Goal: Transaction & Acquisition: Purchase product/service

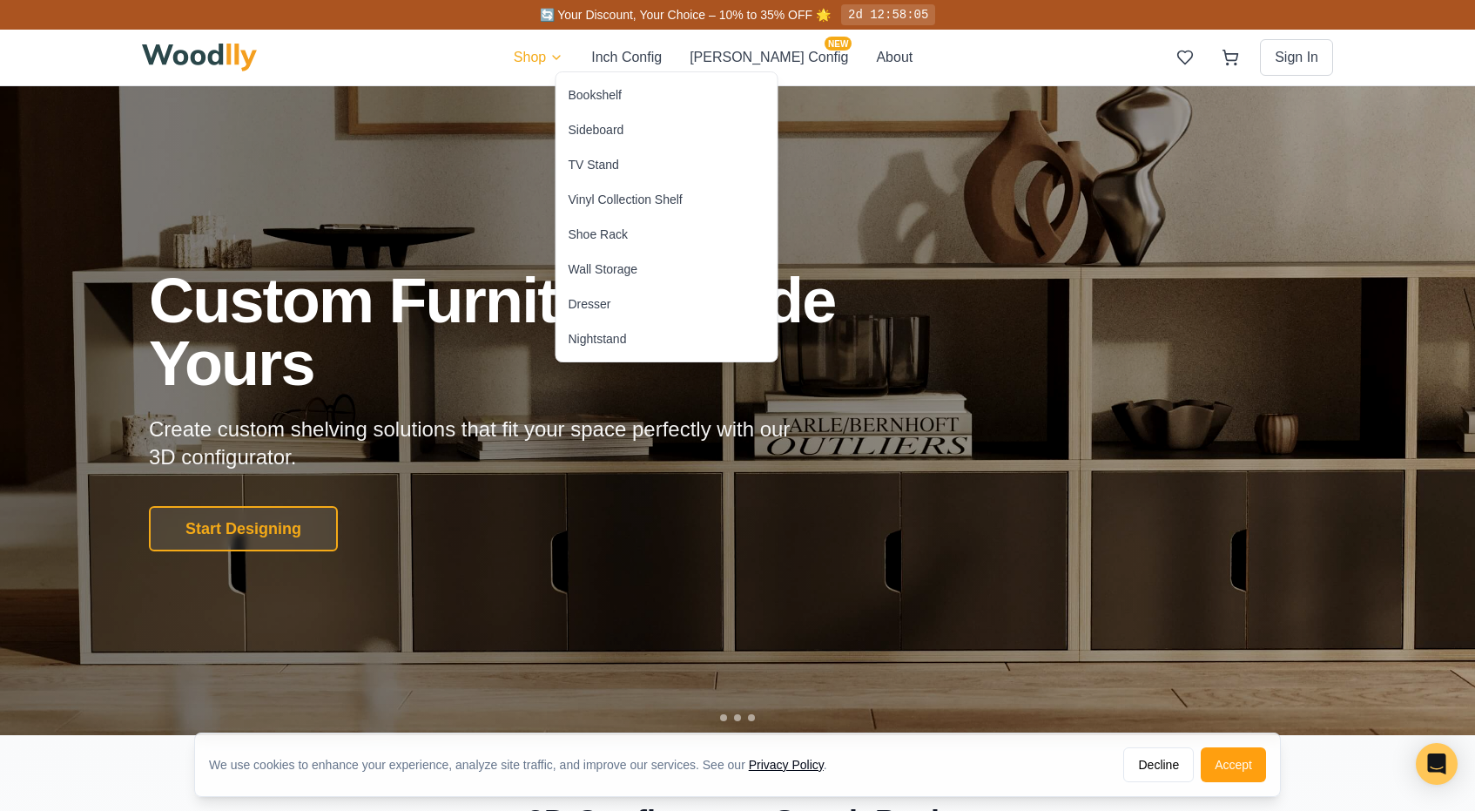
click at [590, 97] on div "Bookshelf" at bounding box center [595, 94] width 53 height 17
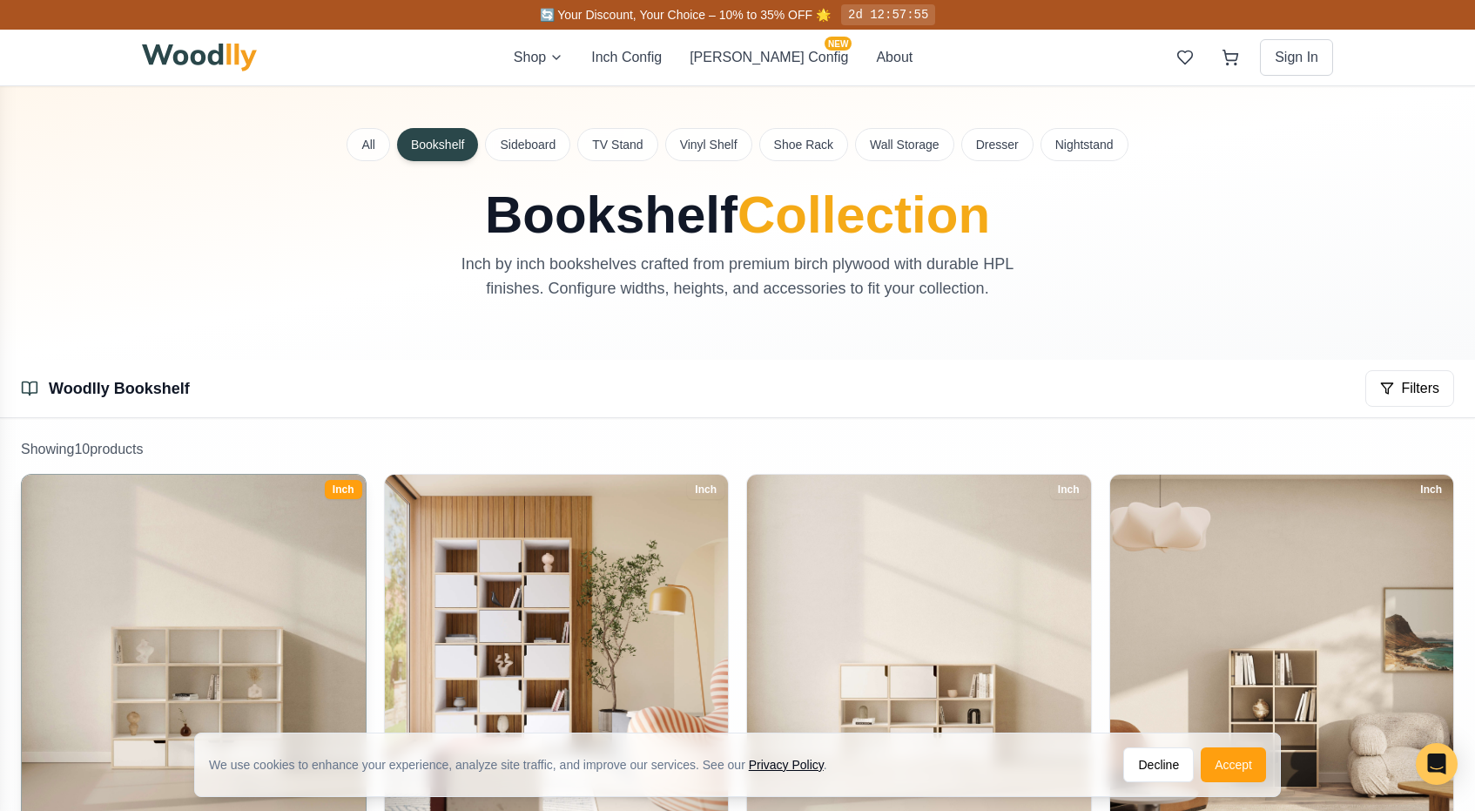
click at [261, 564] on img at bounding box center [193, 646] width 361 height 361
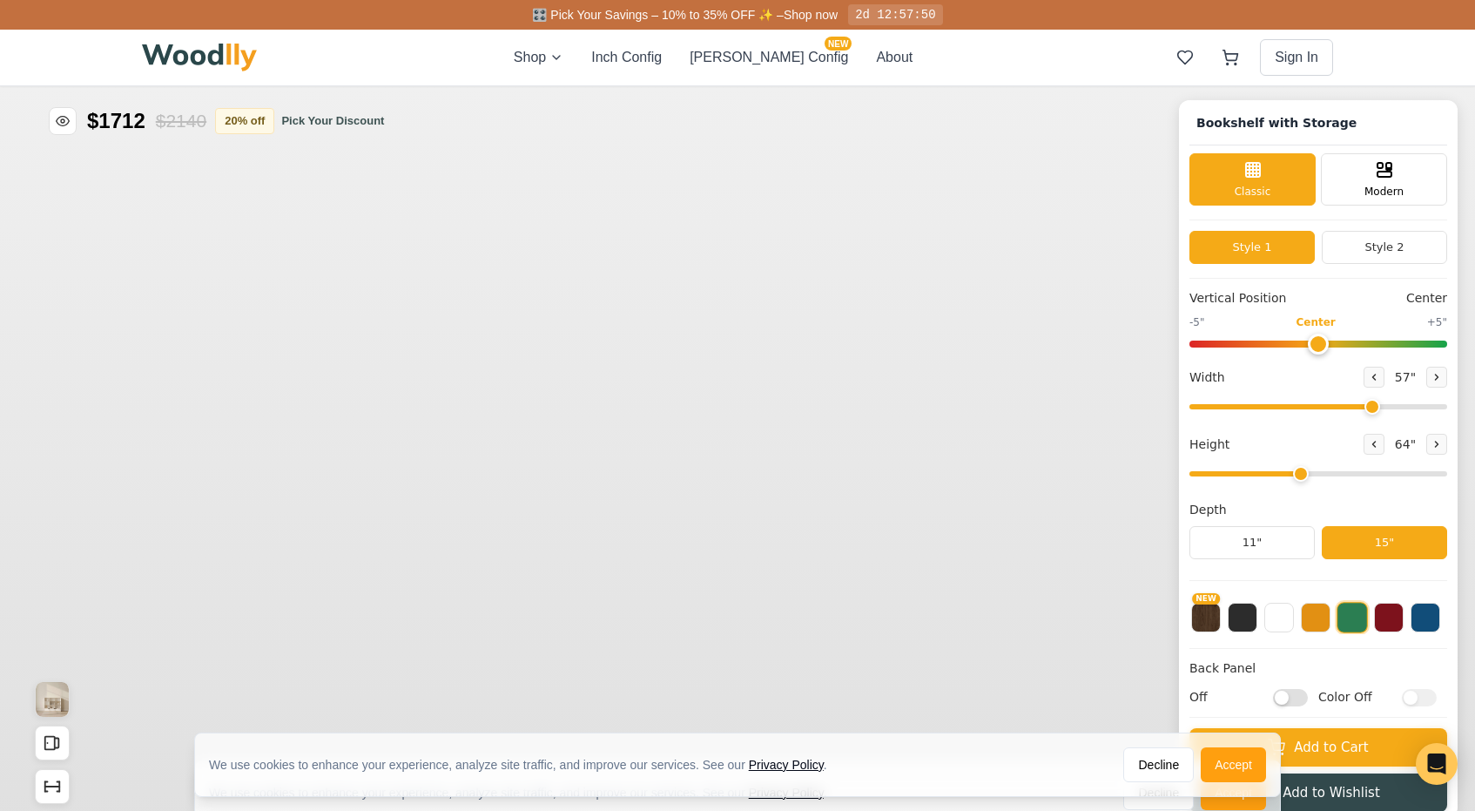
type input "57"
type input "4"
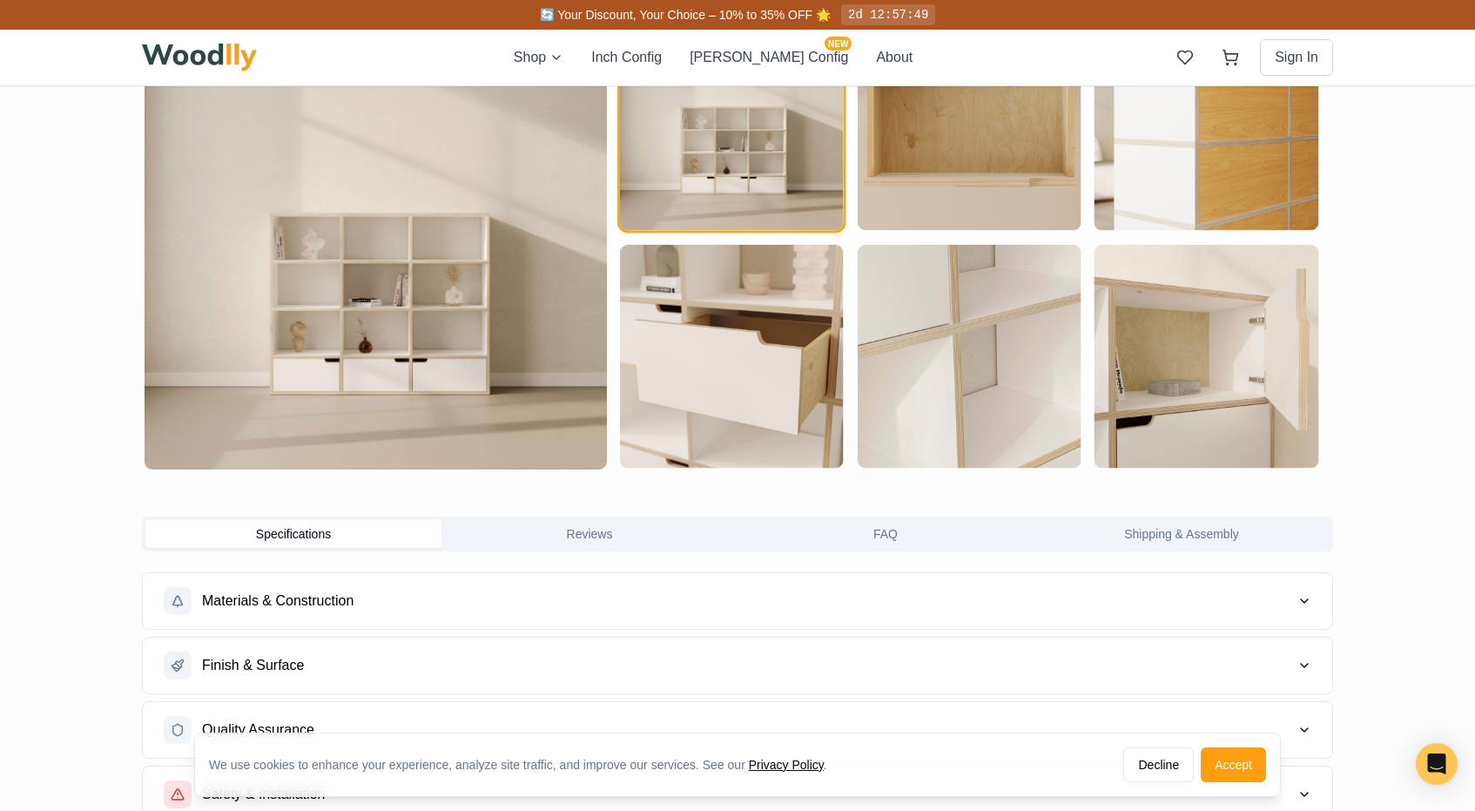
scroll to position [1084, 0]
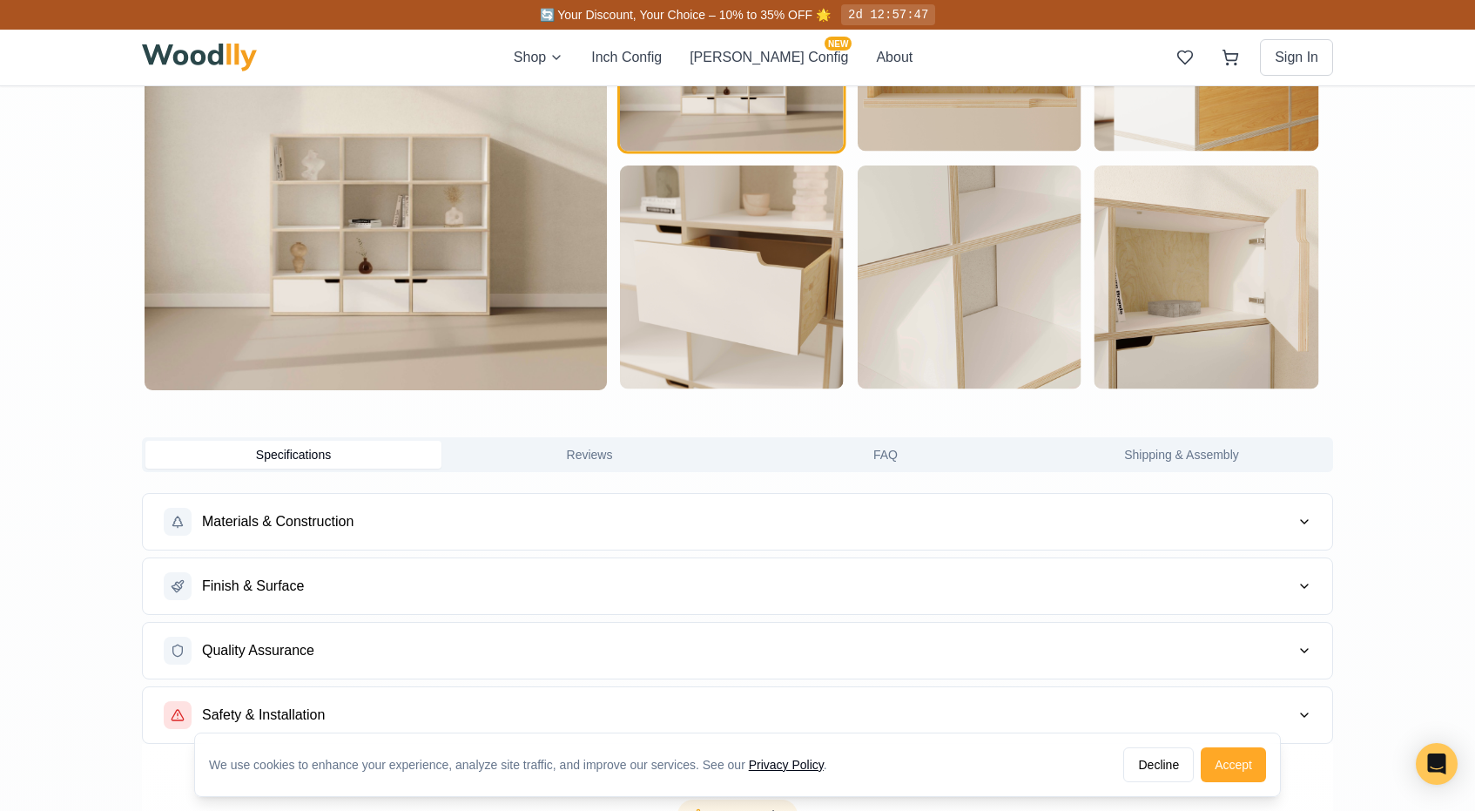
click at [1248, 759] on button "Accept" at bounding box center [1233, 764] width 65 height 35
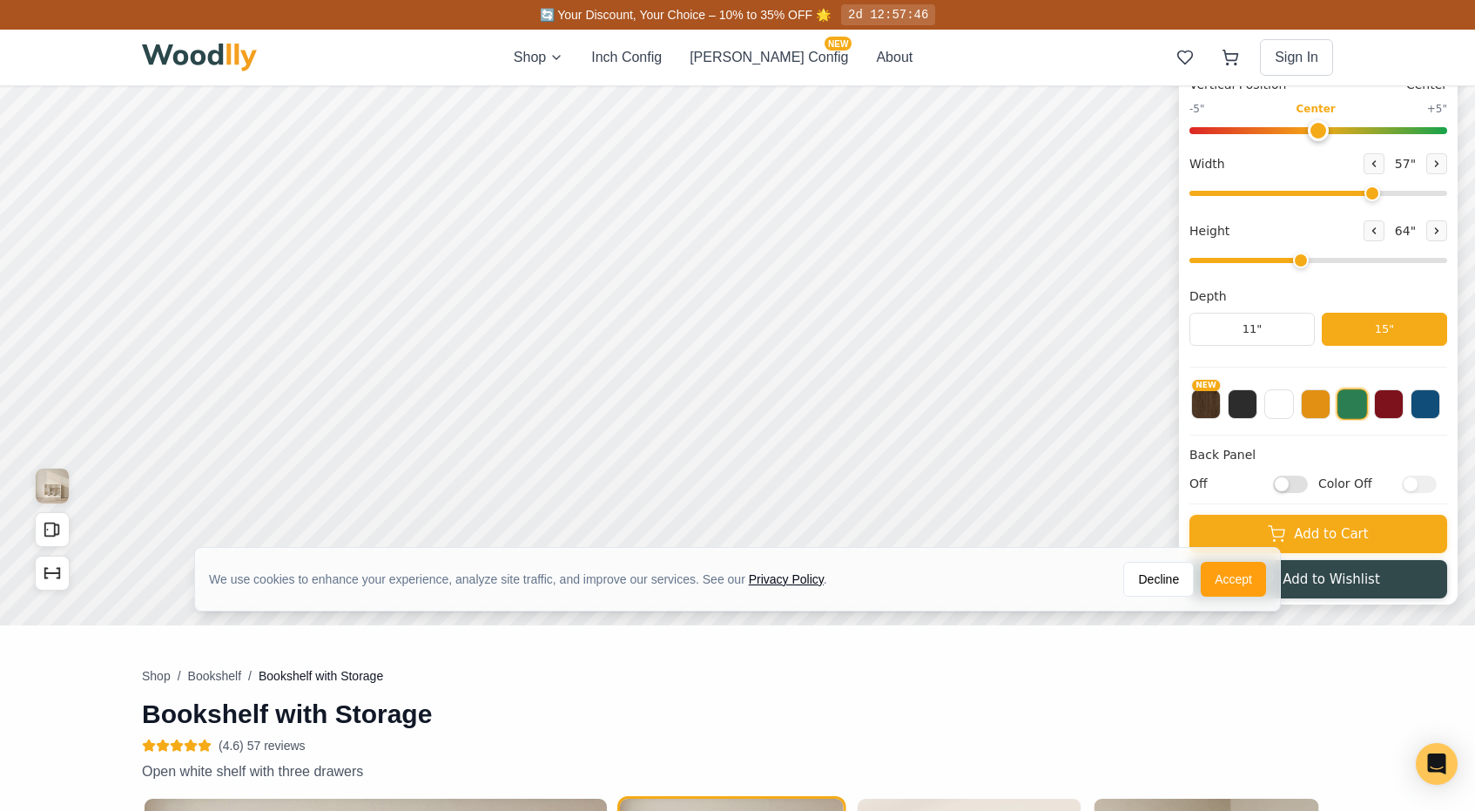
scroll to position [0, 0]
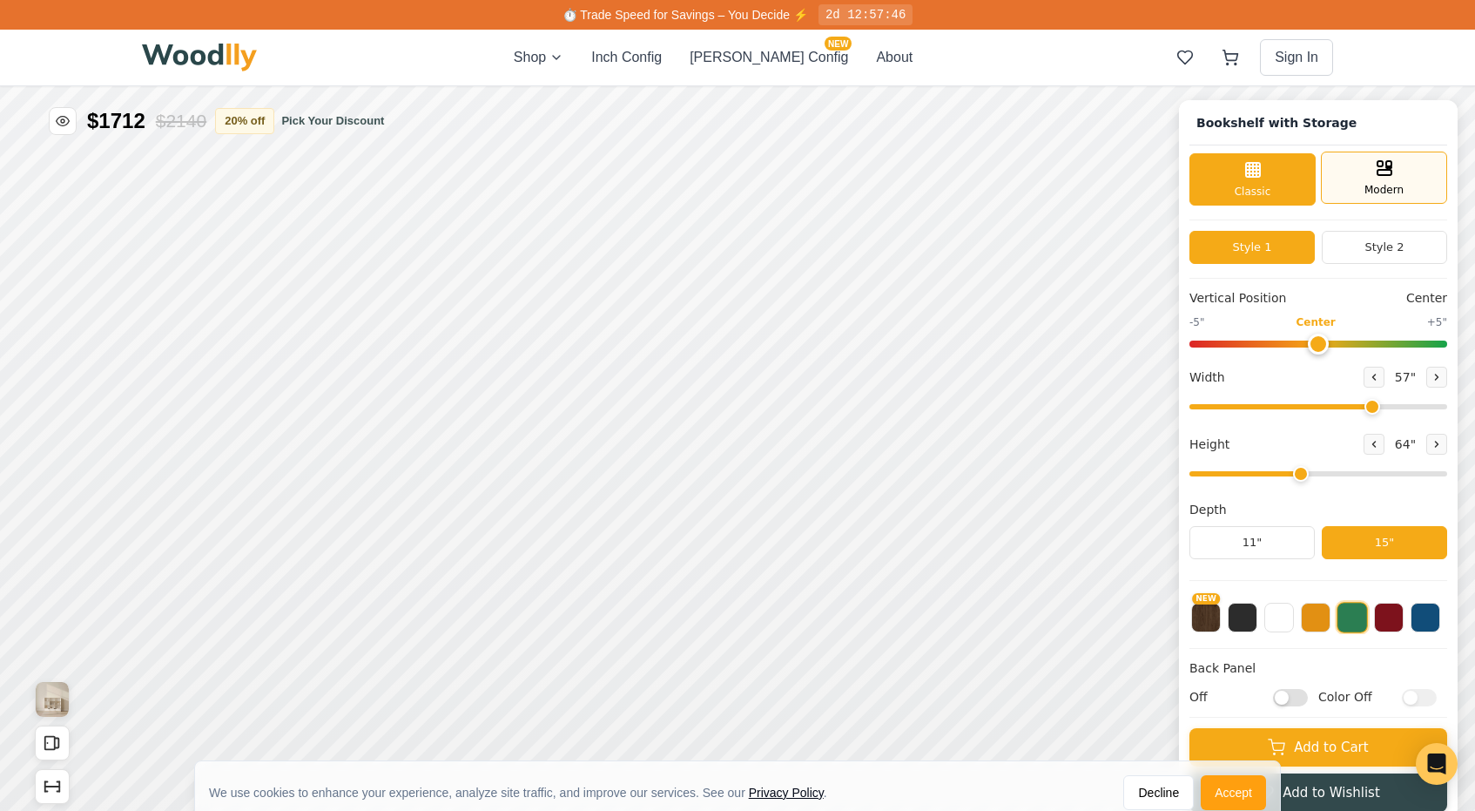
click at [1358, 189] on div "Modern" at bounding box center [1384, 178] width 126 height 52
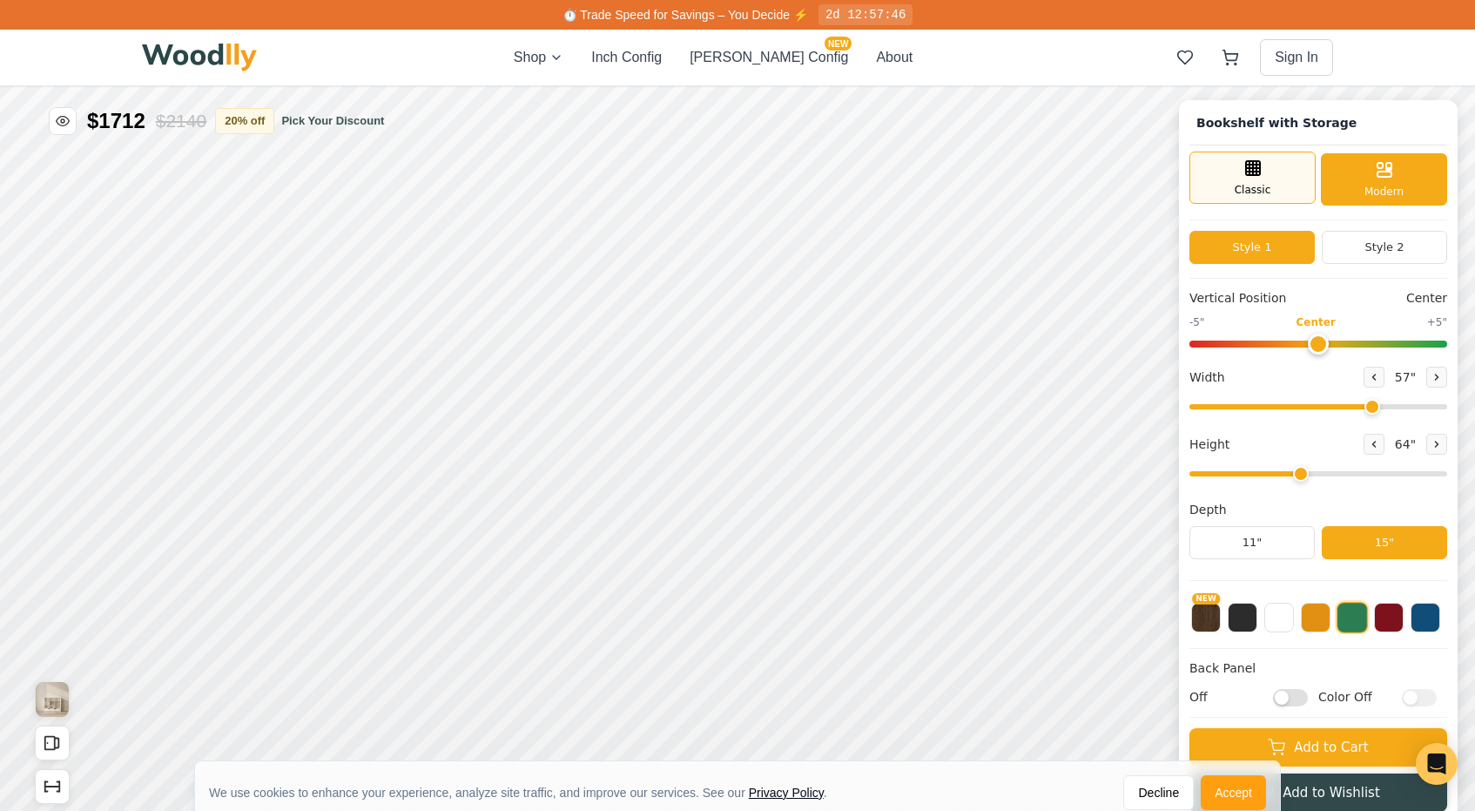
click at [1278, 180] on div "Classic" at bounding box center [1253, 178] width 126 height 52
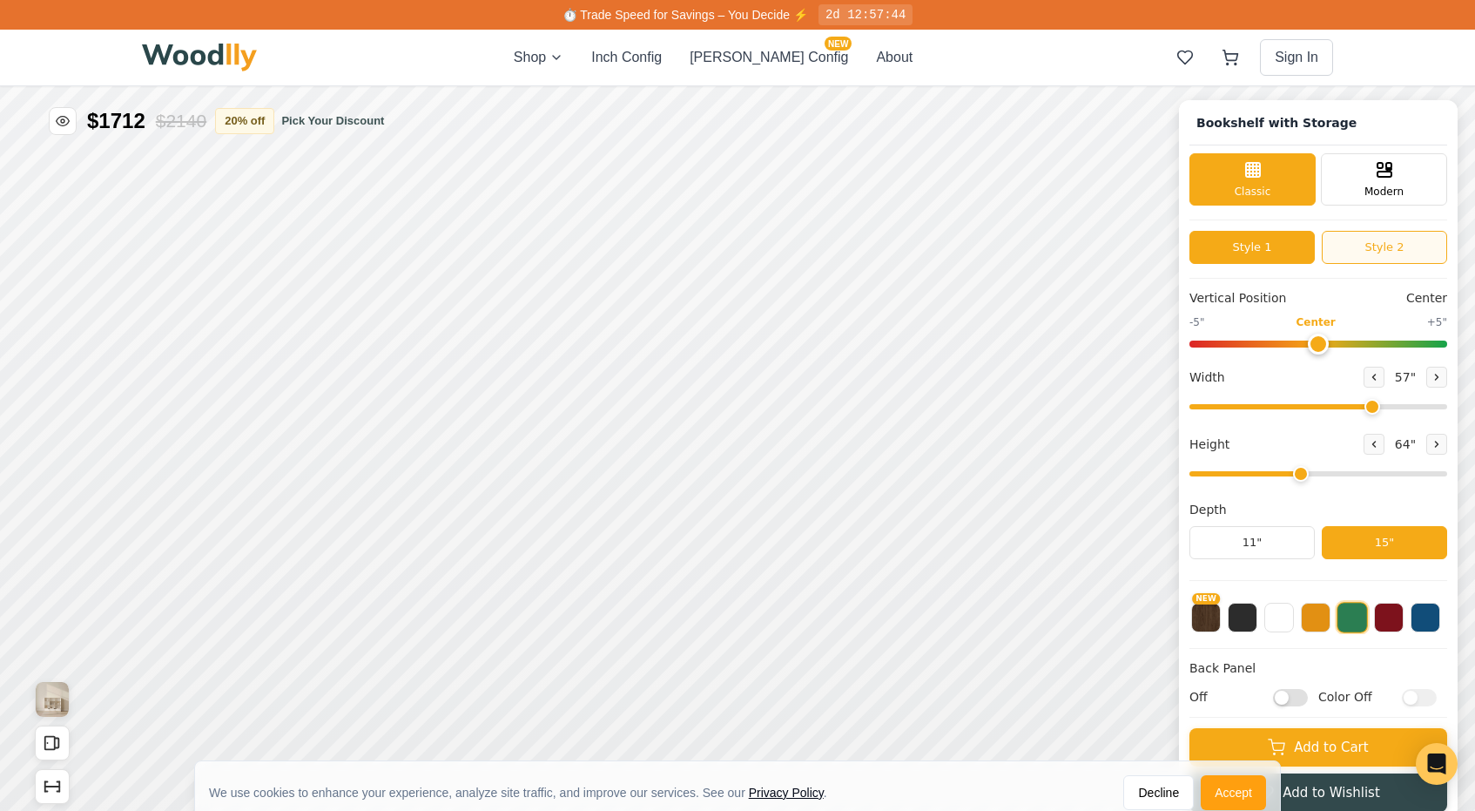
click at [1364, 234] on button "Style 2" at bounding box center [1384, 247] width 125 height 33
click at [1291, 245] on button "Style 1" at bounding box center [1252, 247] width 125 height 33
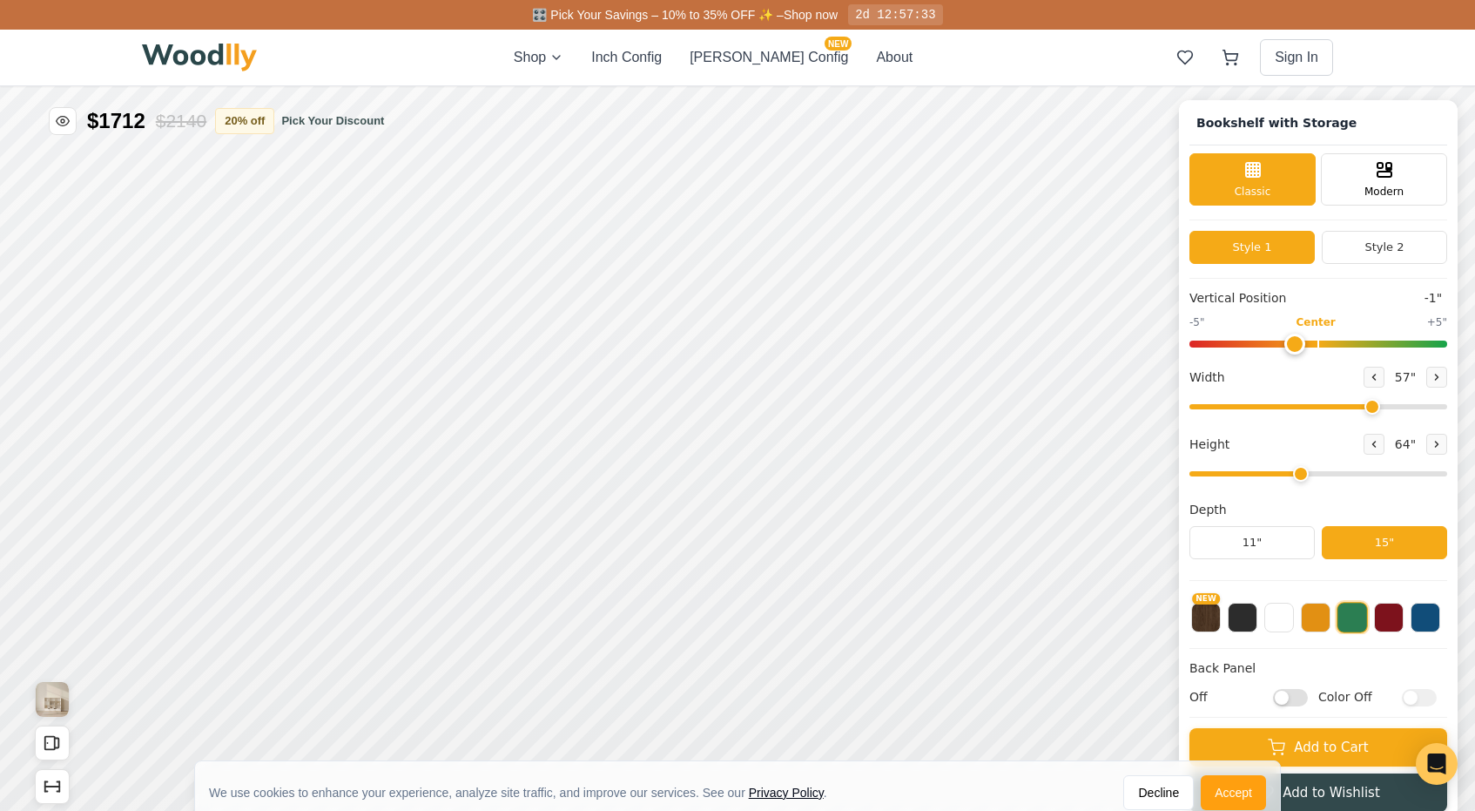
type input "0"
drag, startPoint x: 1312, startPoint y: 347, endPoint x: 1322, endPoint y: 356, distance: 12.9
click at [1322, 347] on input "range" at bounding box center [1319, 343] width 258 height 7
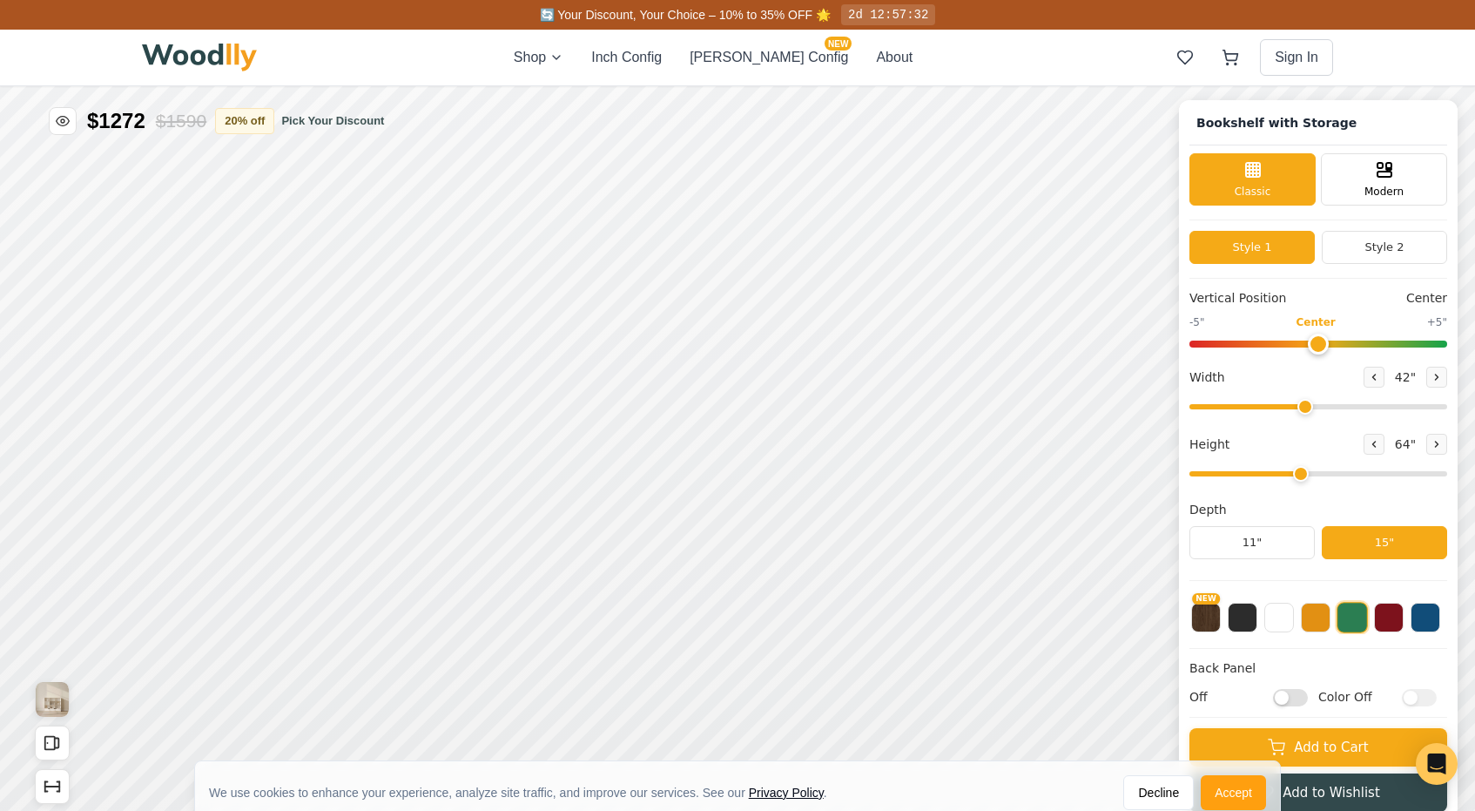
drag, startPoint x: 1365, startPoint y: 406, endPoint x: 1305, endPoint y: 404, distance: 60.1
type input "42"
click at [1305, 404] on input "range" at bounding box center [1319, 406] width 258 height 5
drag, startPoint x: 1300, startPoint y: 477, endPoint x: 1358, endPoint y: 475, distance: 57.5
type input "6"
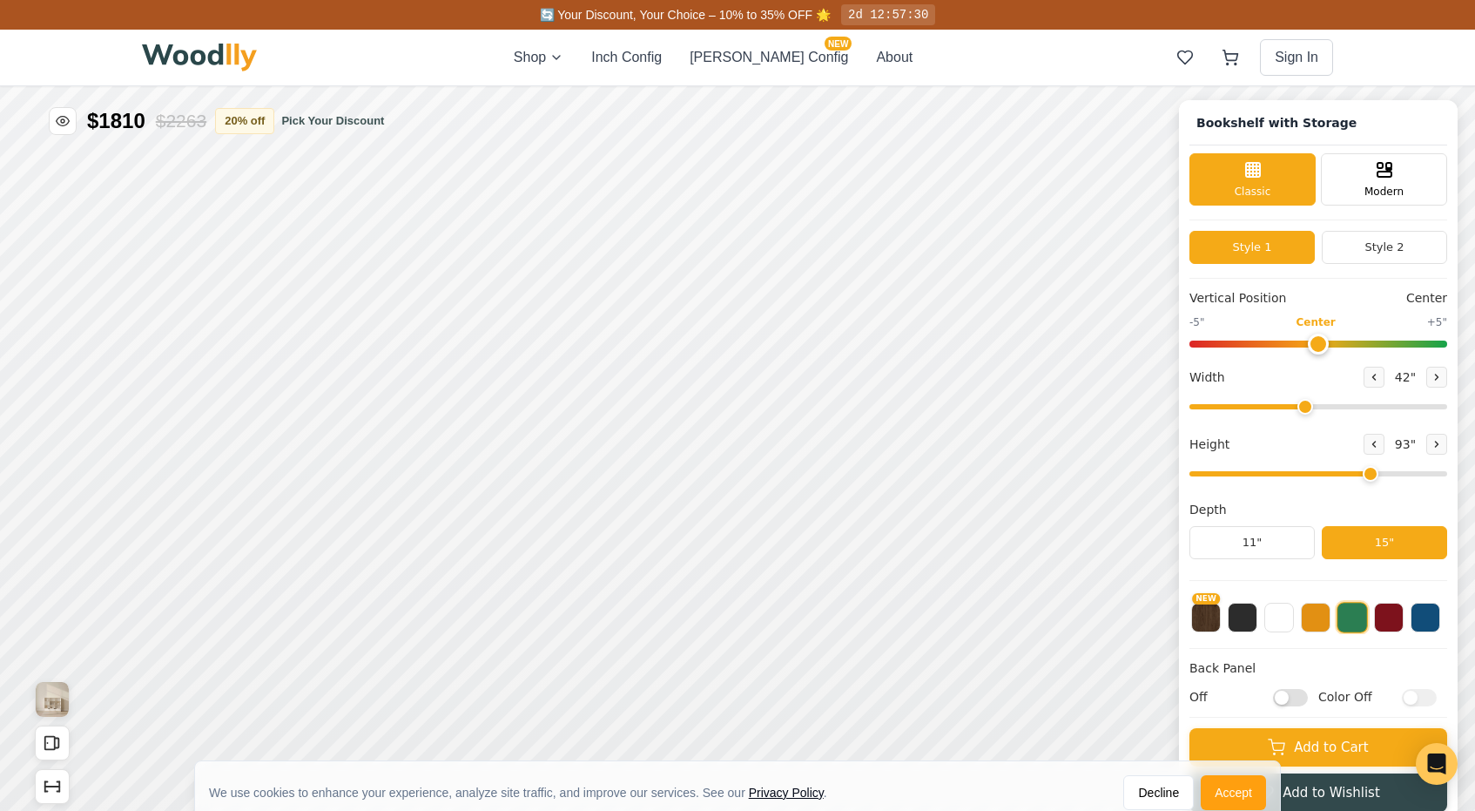
click at [1358, 475] on input "range" at bounding box center [1319, 473] width 258 height 5
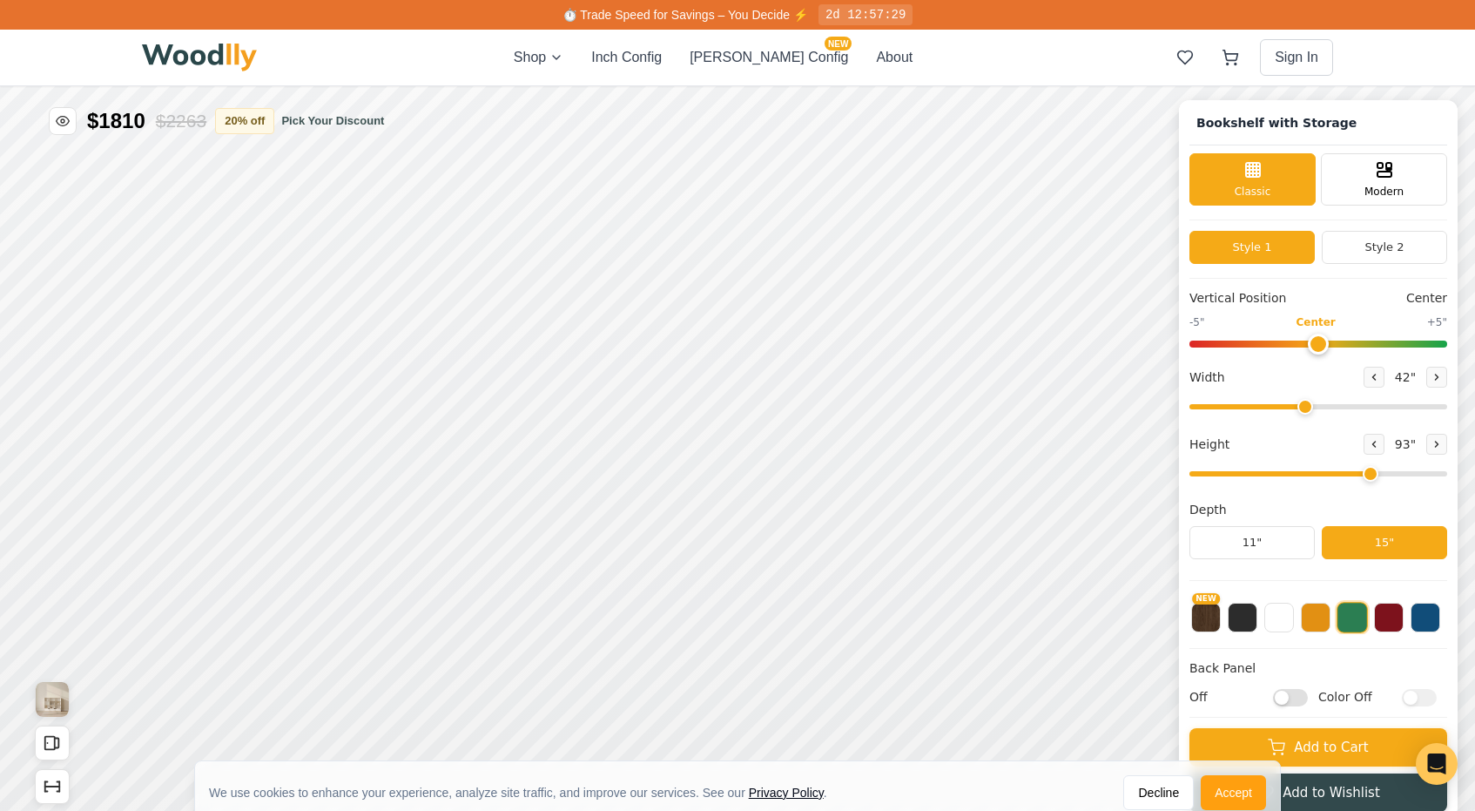
click at [1443, 625] on div "Bookshelf with Storage Classic Modern Style 1 Style 2 Vertical Position Center …" at bounding box center [1318, 459] width 279 height 718
click at [1436, 625] on button at bounding box center [1426, 616] width 30 height 30
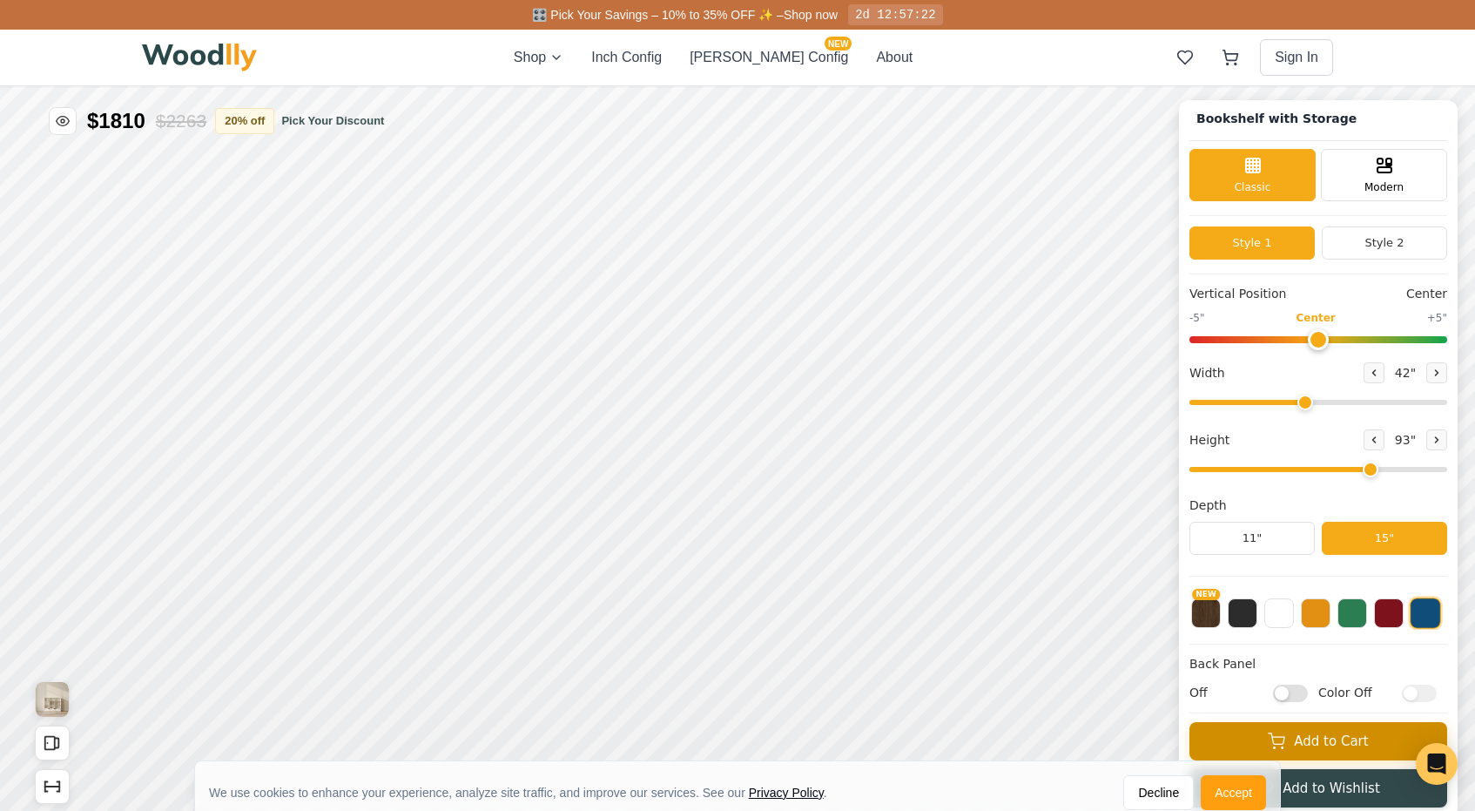
click at [1344, 731] on button "Add to Cart" at bounding box center [1319, 741] width 258 height 38
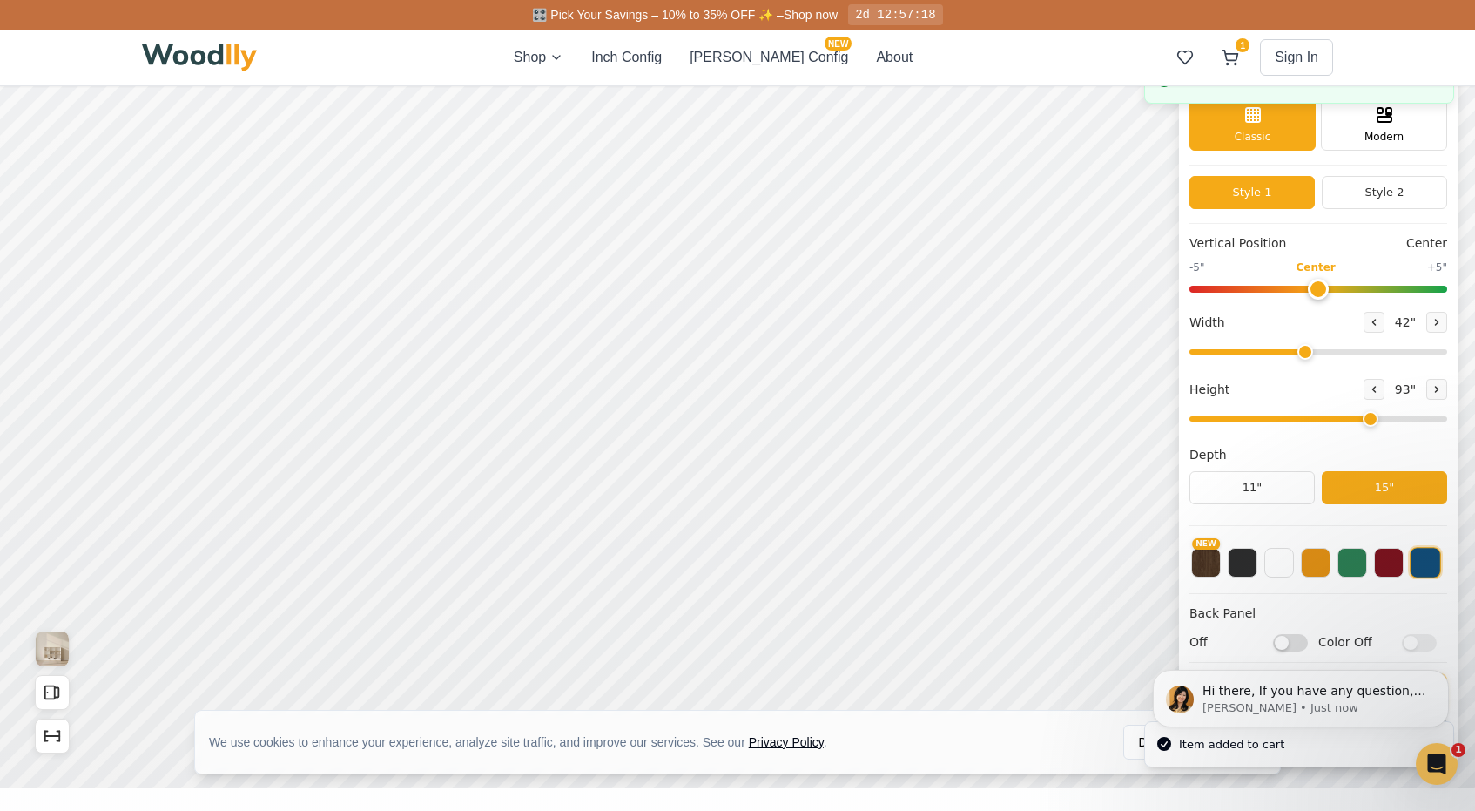
scroll to position [64, 0]
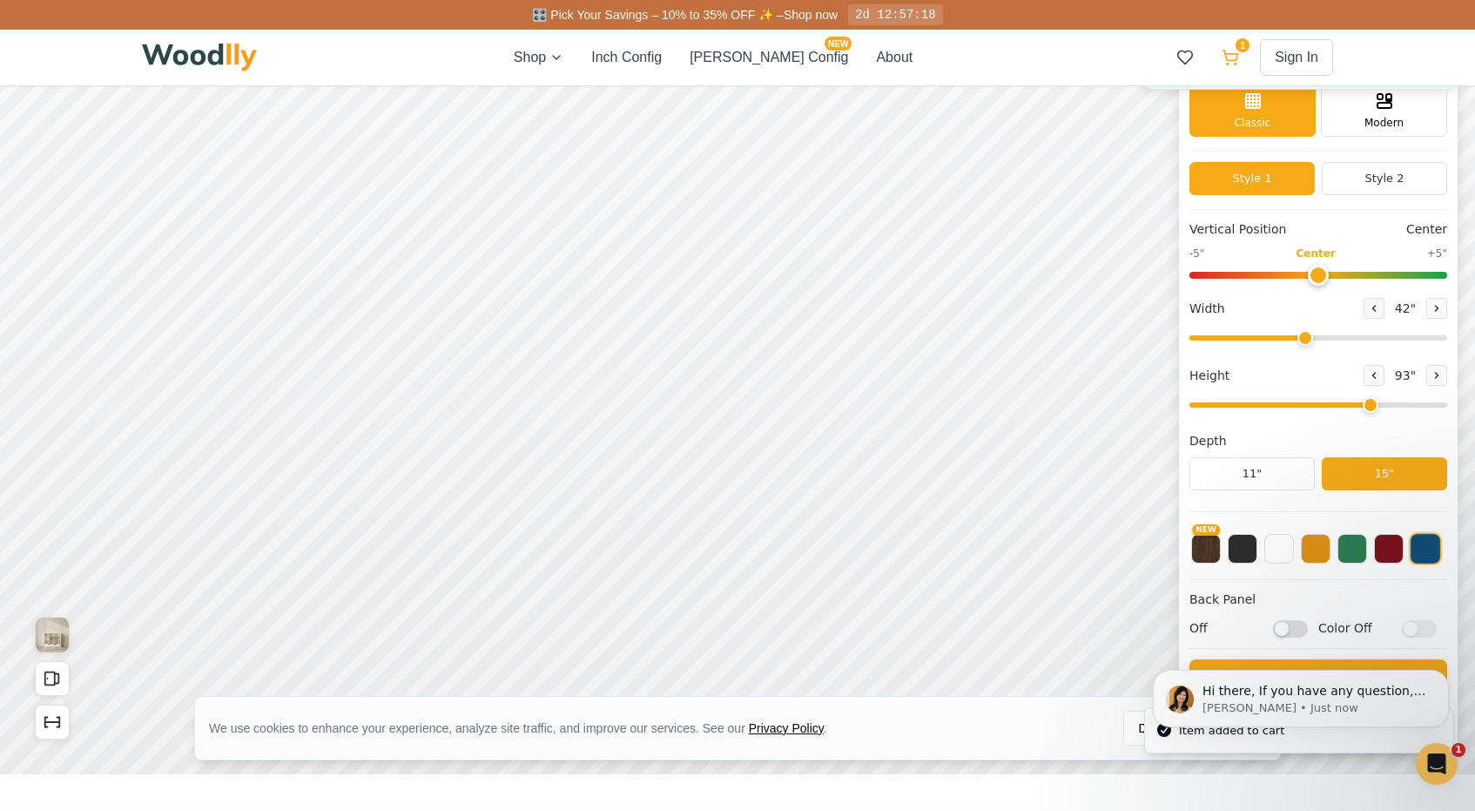
click at [1241, 62] on button "1" at bounding box center [1230, 57] width 31 height 31
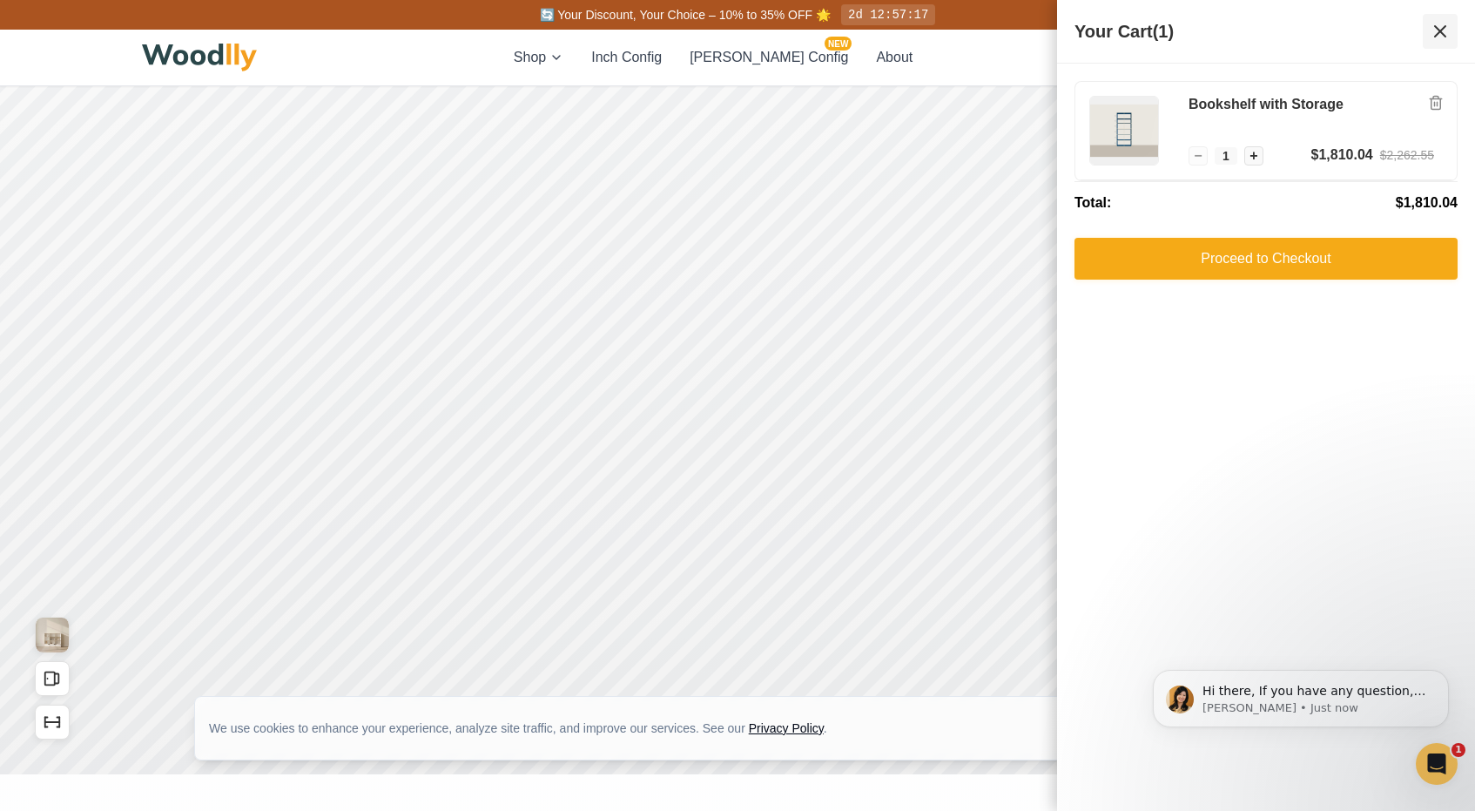
click at [1441, 28] on icon at bounding box center [1440, 31] width 21 height 21
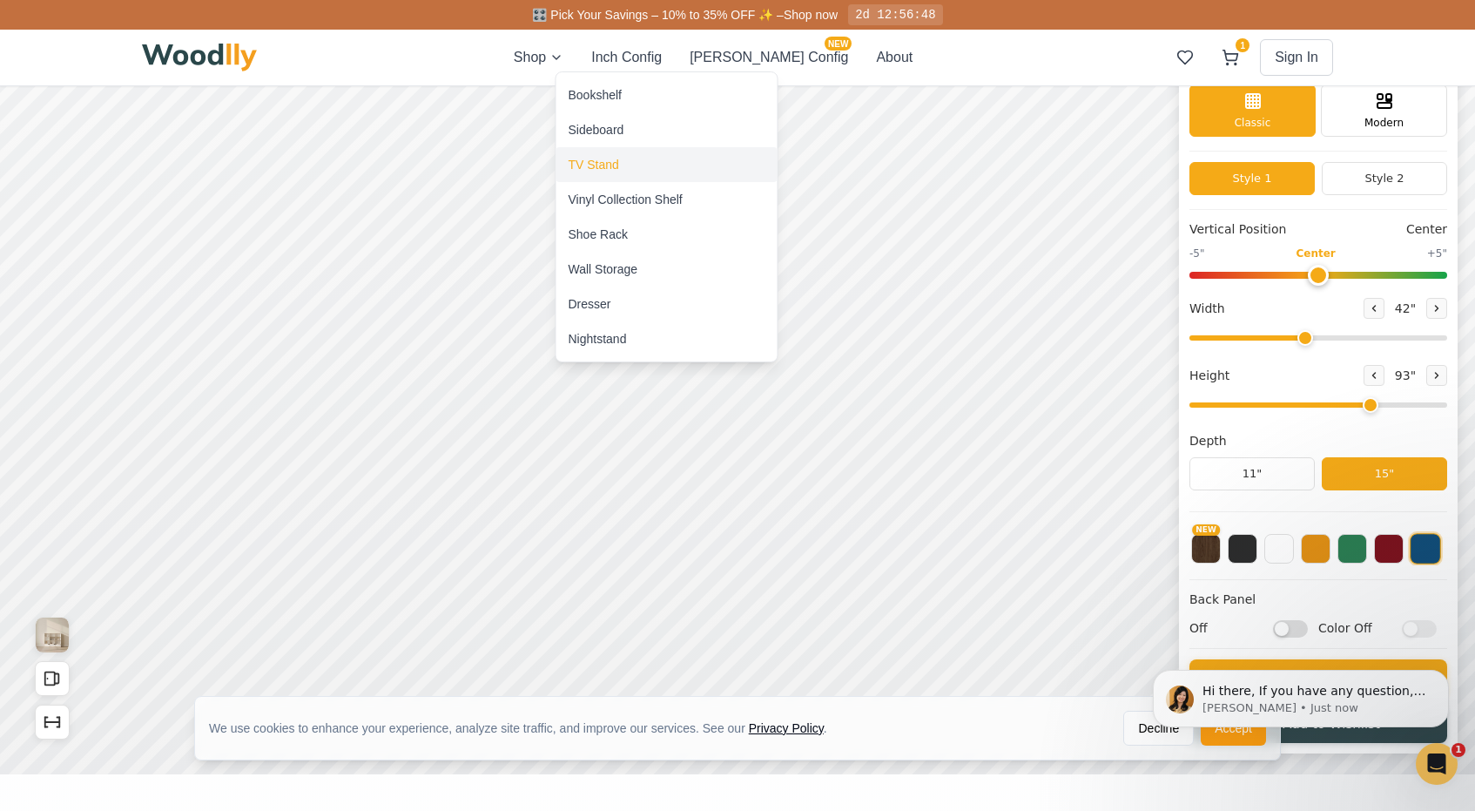
click at [603, 159] on div "TV Stand" at bounding box center [594, 164] width 51 height 17
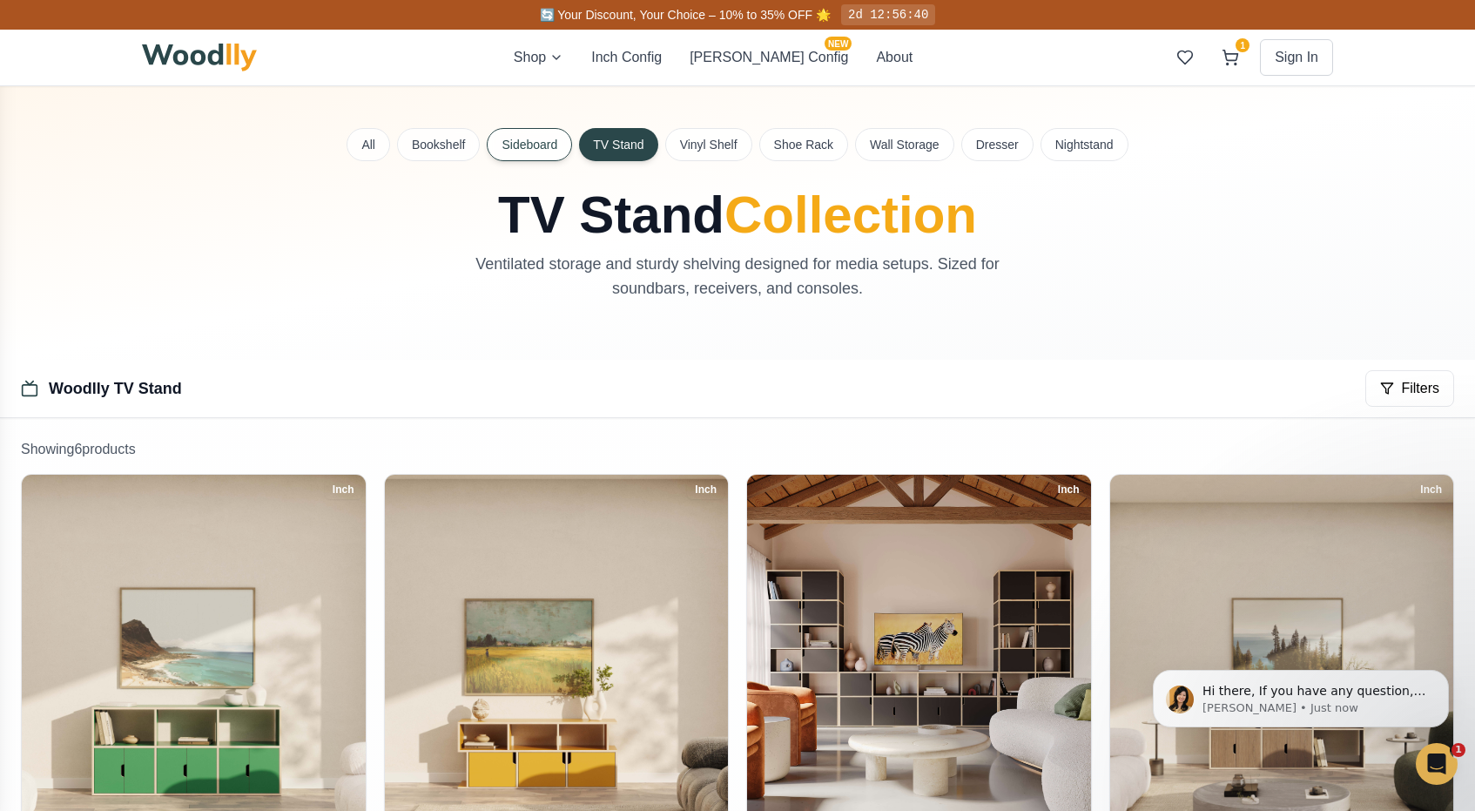
click at [547, 130] on button "Sideboard" at bounding box center [529, 144] width 85 height 33
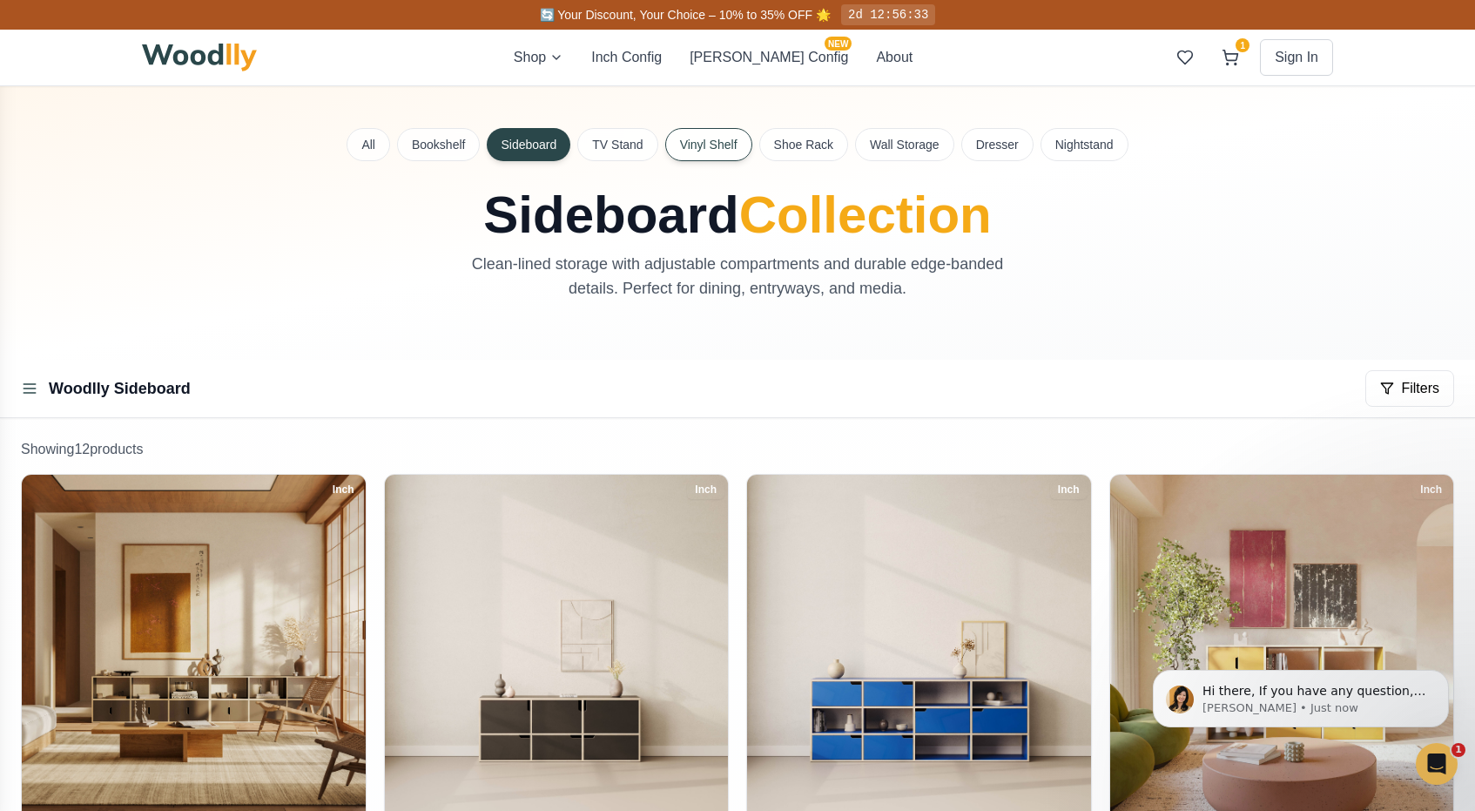
click at [716, 152] on button "Vinyl Shelf" at bounding box center [708, 144] width 87 height 33
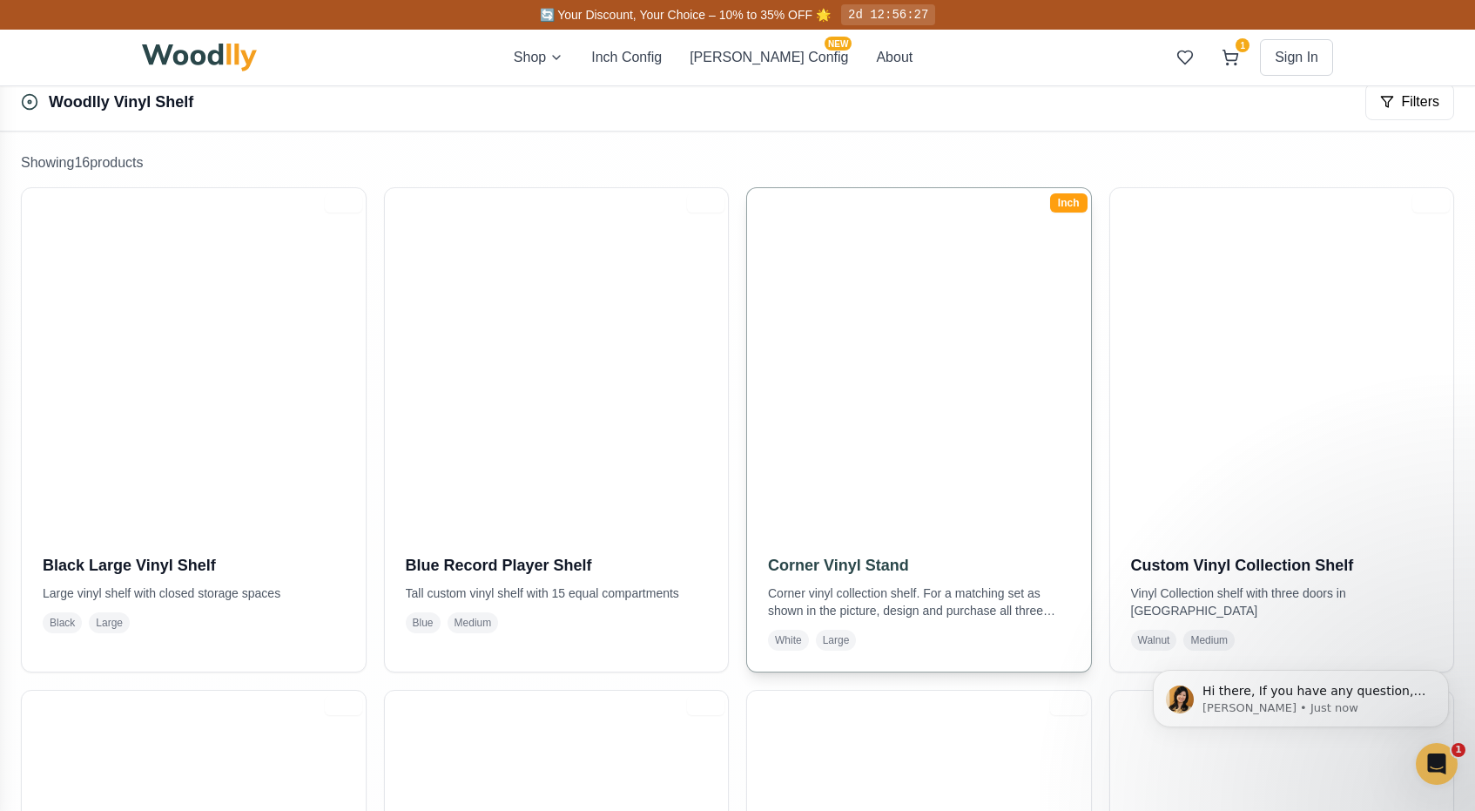
scroll to position [270, 0]
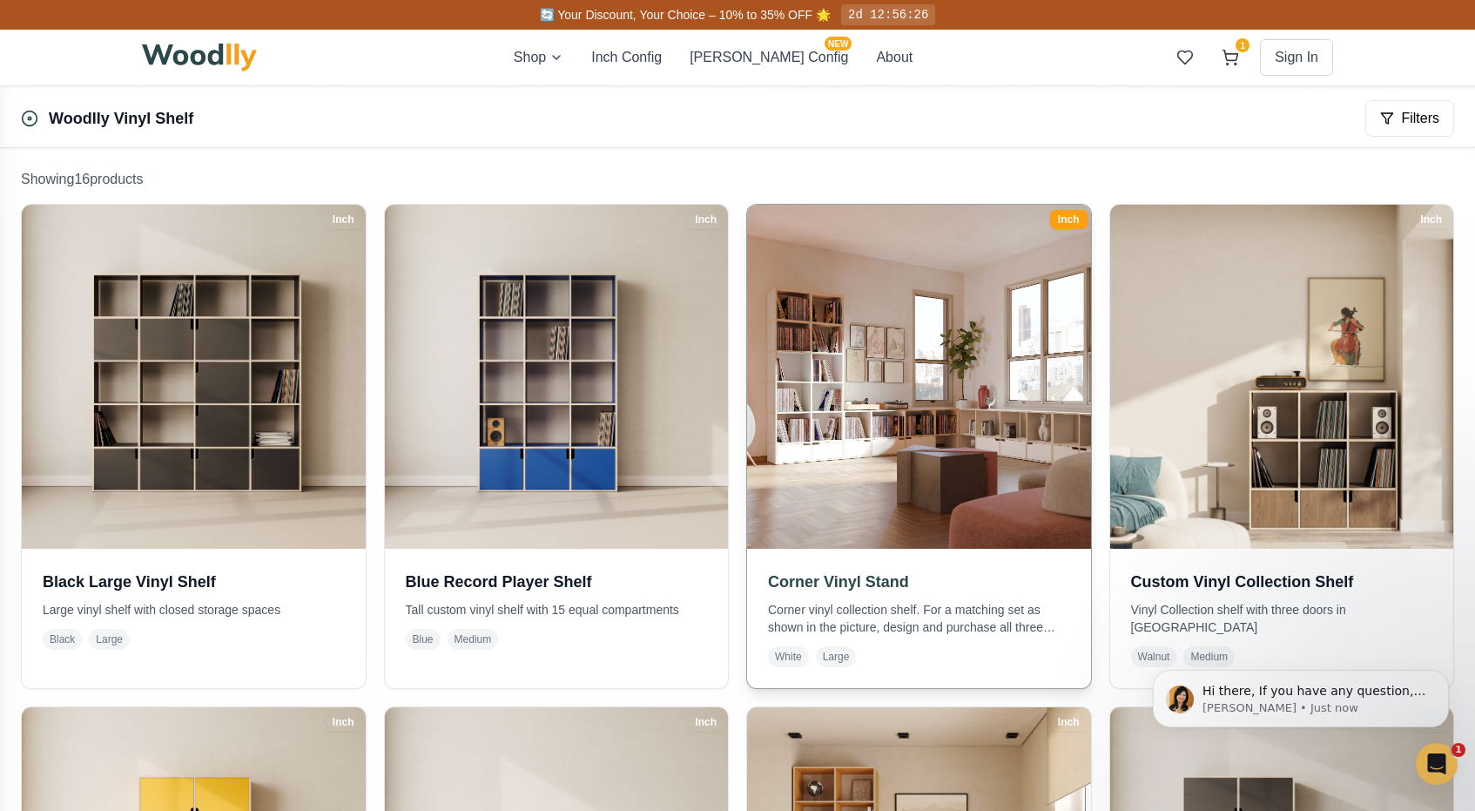
click at [813, 417] on img at bounding box center [918, 376] width 361 height 361
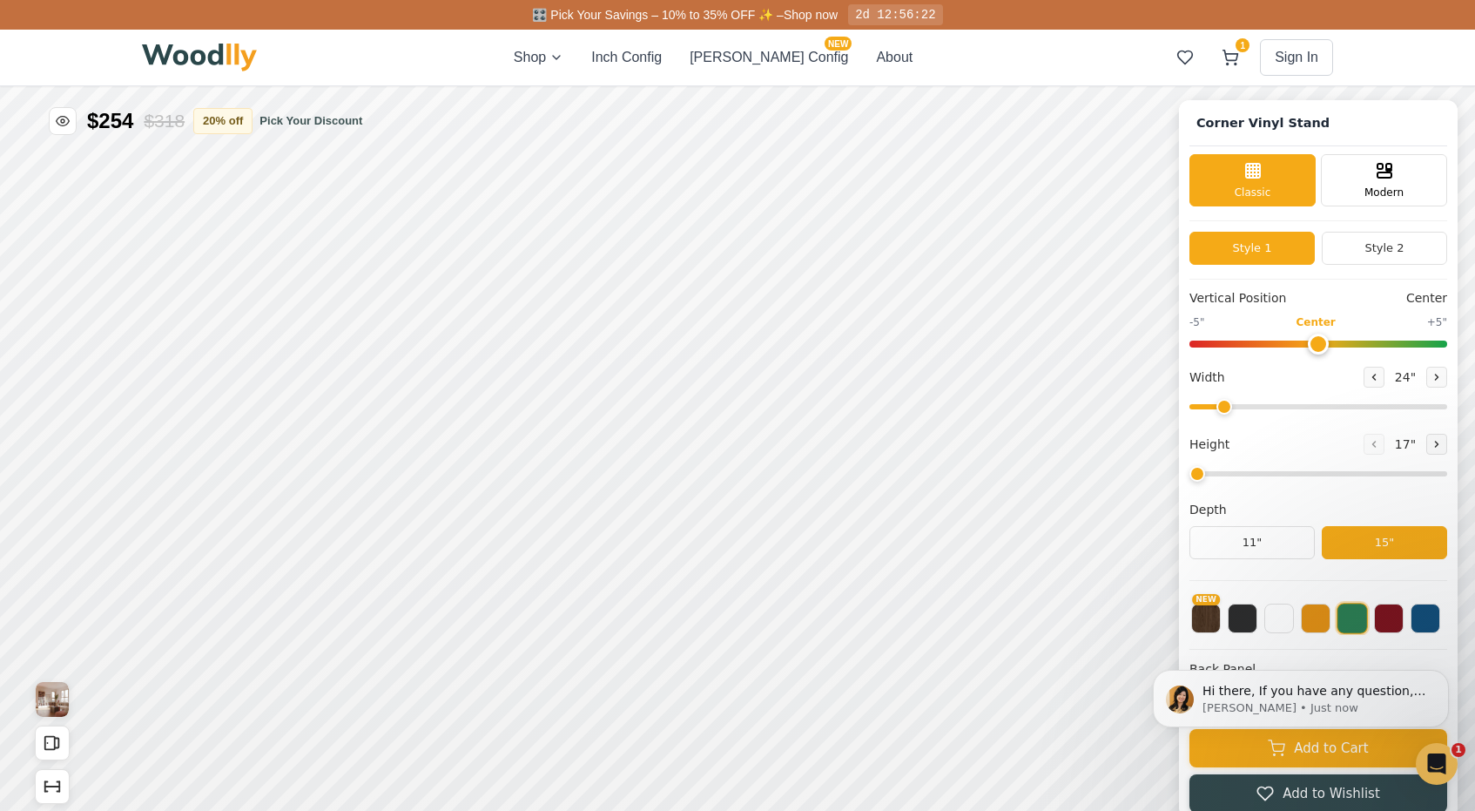
type input "72"
type input "2"
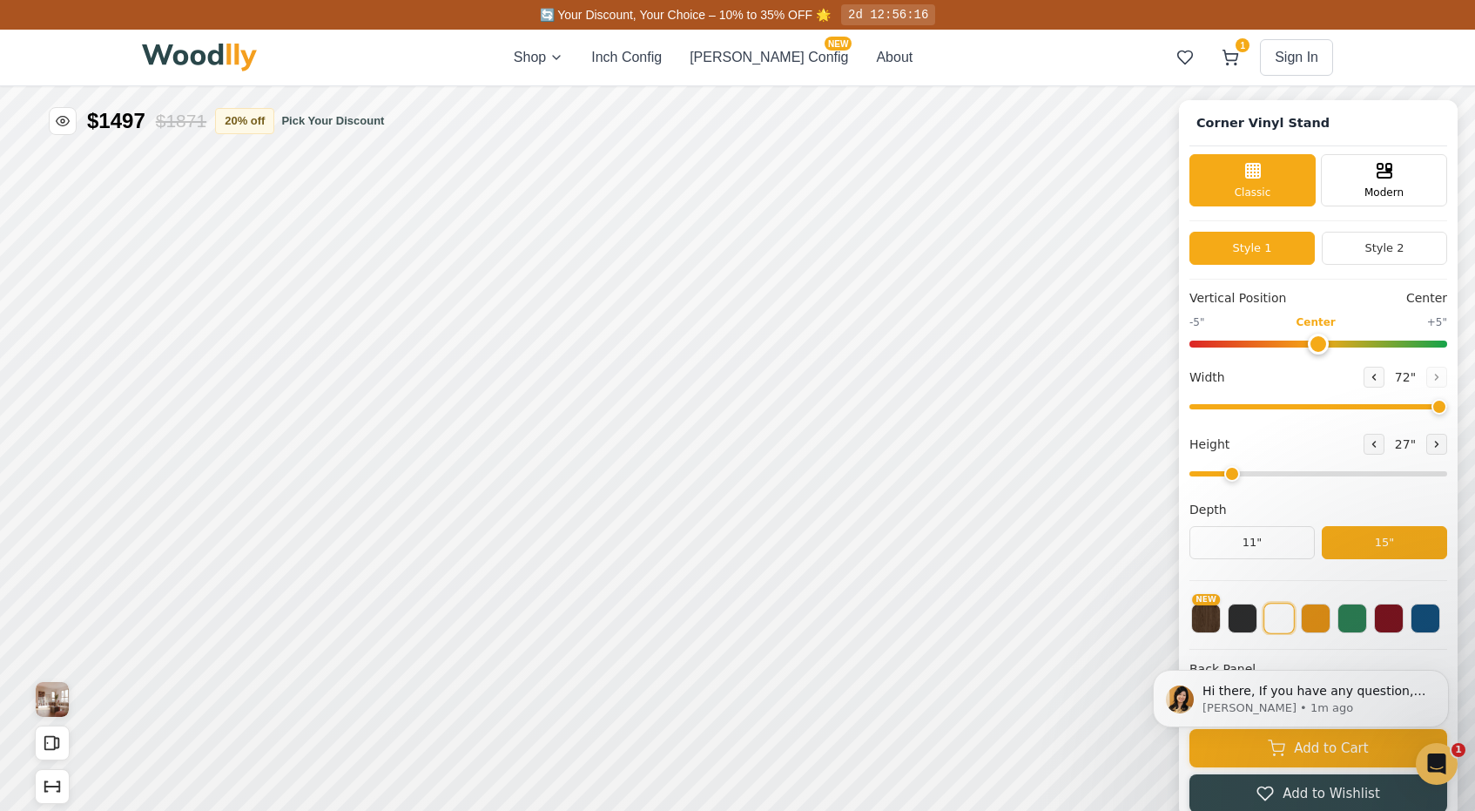
click at [1305, 750] on body "Hi there, If you have any question, we are right here for you. 😊 [PERSON_NAME] …" at bounding box center [1301, 698] width 334 height 117
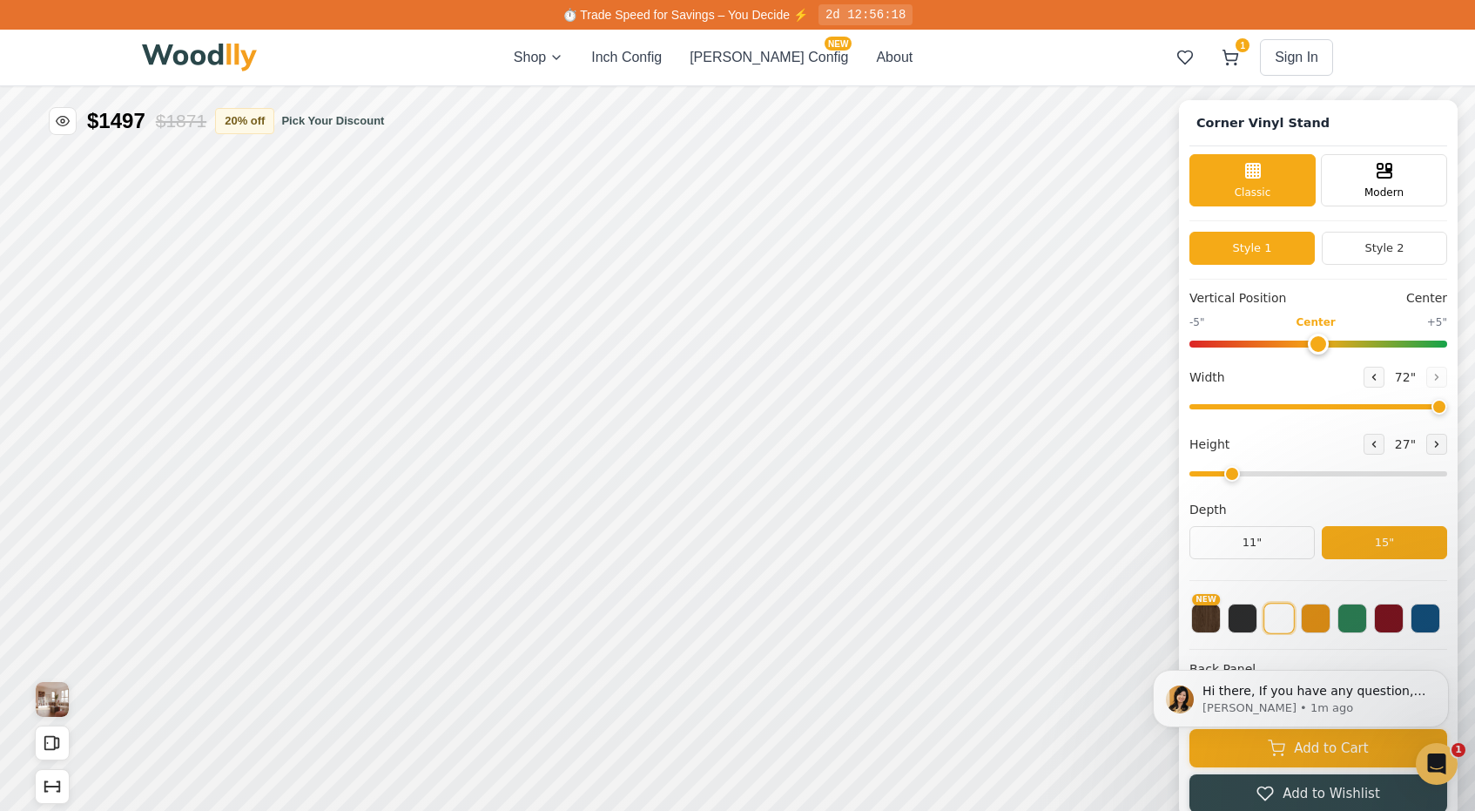
click at [1302, 760] on html "Hi there, If you have any question, we are right here for you. 😊 [PERSON_NAME] …" at bounding box center [1301, 698] width 348 height 131
click at [1271, 752] on body "Hi there, If you have any question, we are right here for you. 😊 [PERSON_NAME] …" at bounding box center [1301, 698] width 334 height 117
click at [1444, 676] on icon "Dismiss notification" at bounding box center [1444, 675] width 10 height 10
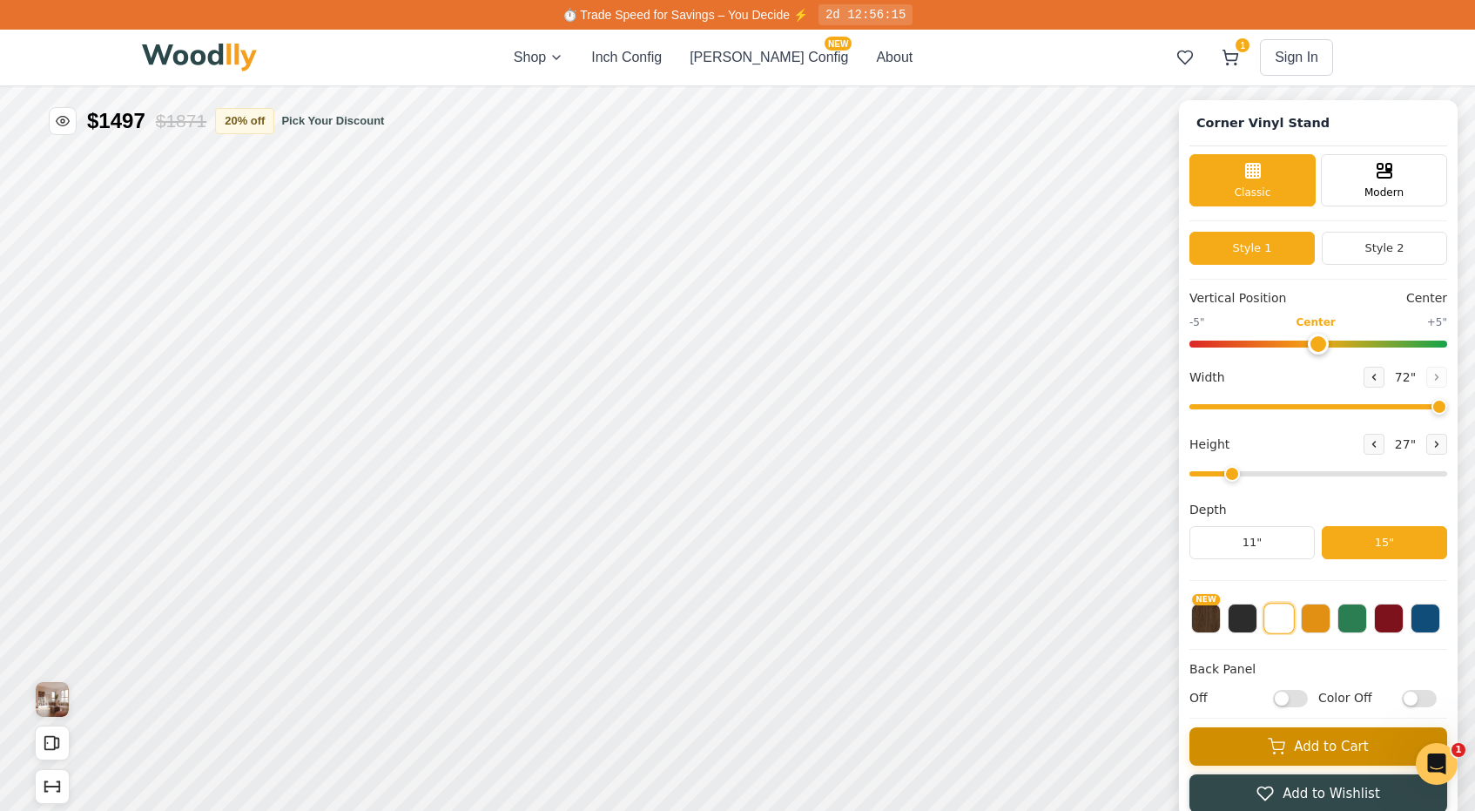
click at [1338, 747] on button "Add to Cart" at bounding box center [1319, 746] width 258 height 38
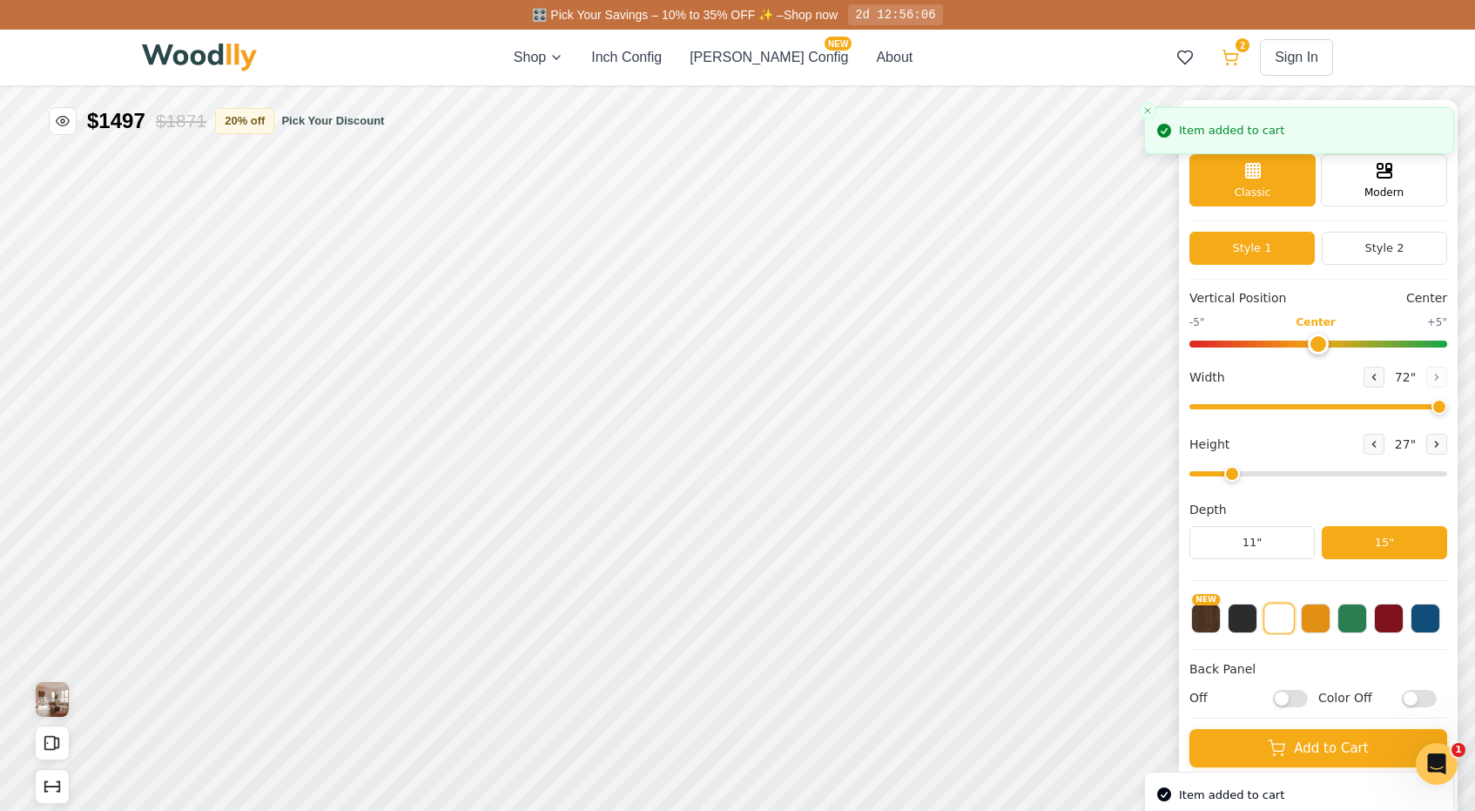
click at [1237, 67] on button "2" at bounding box center [1230, 57] width 31 height 31
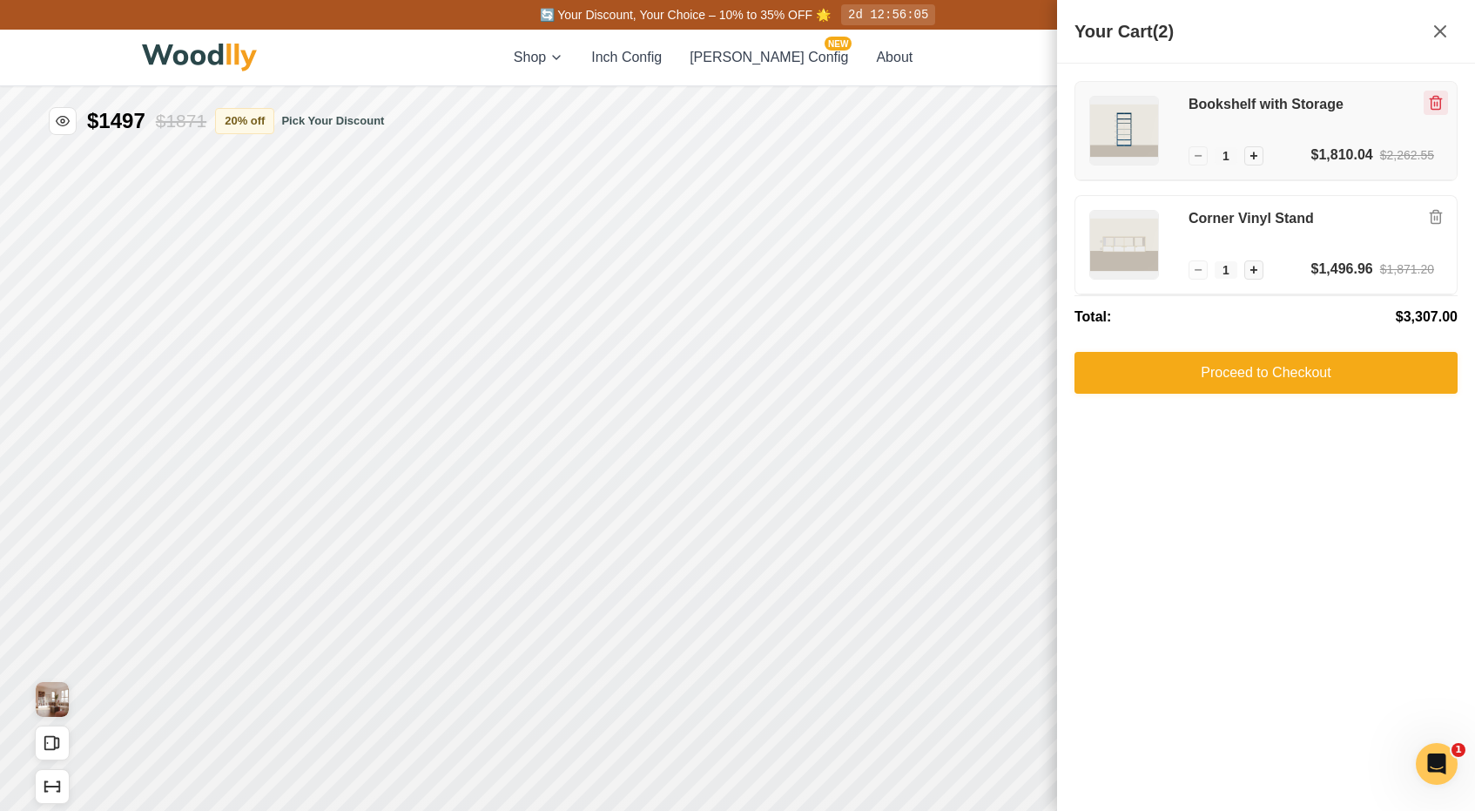
click at [1444, 97] on button "Remove item" at bounding box center [1436, 103] width 24 height 24
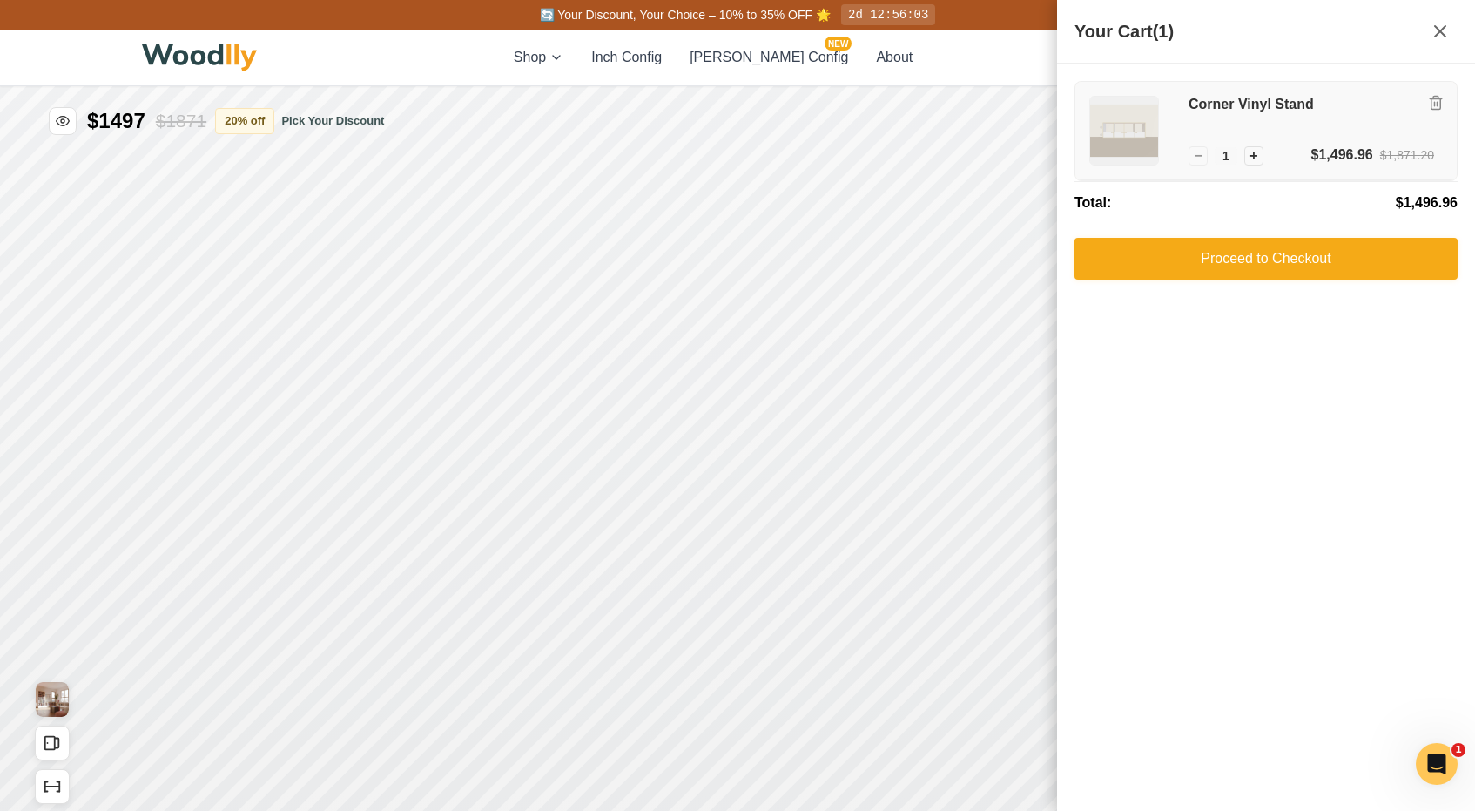
click at [1105, 119] on img at bounding box center [1124, 131] width 68 height 68
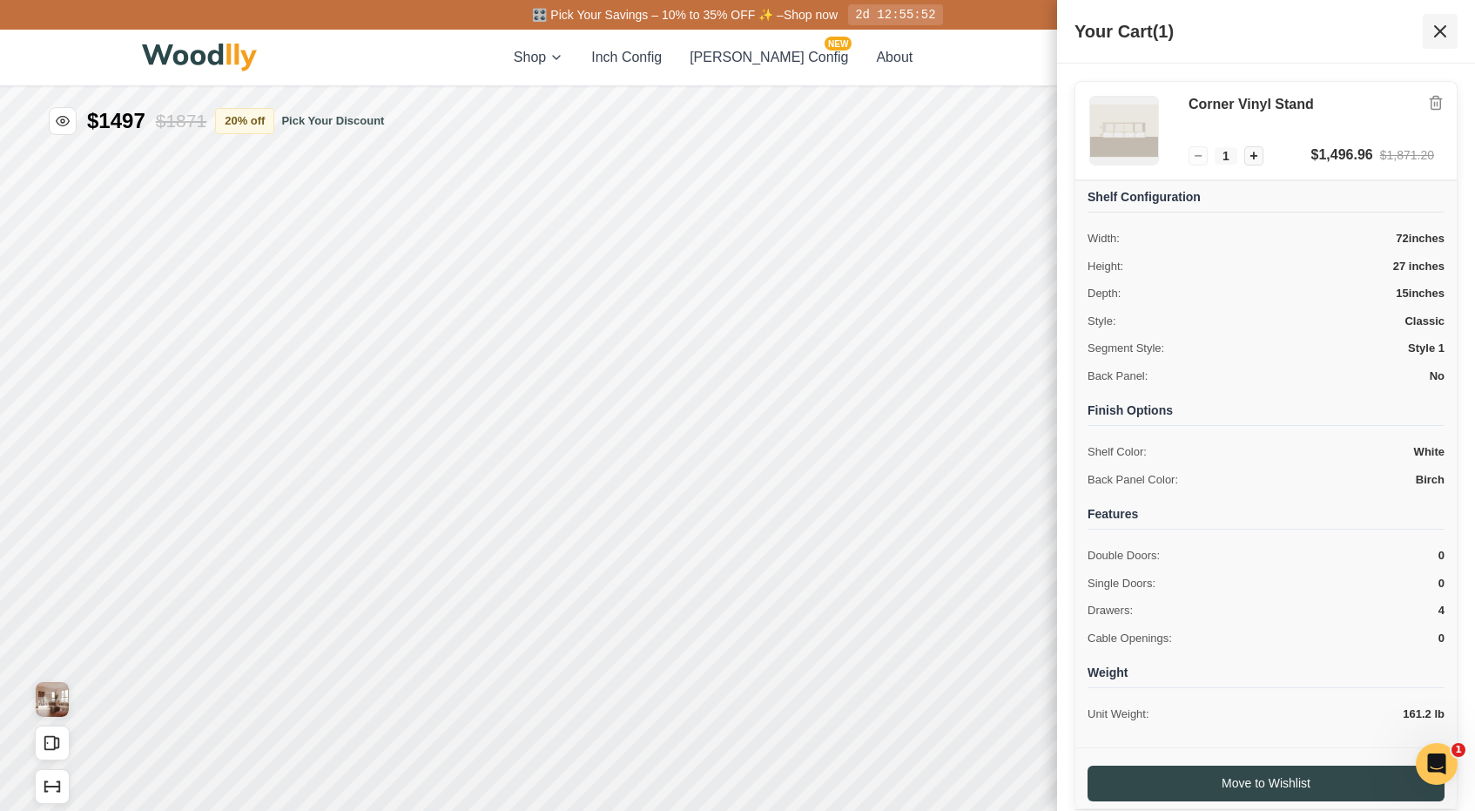
click at [1440, 30] on icon at bounding box center [1440, 31] width 10 height 10
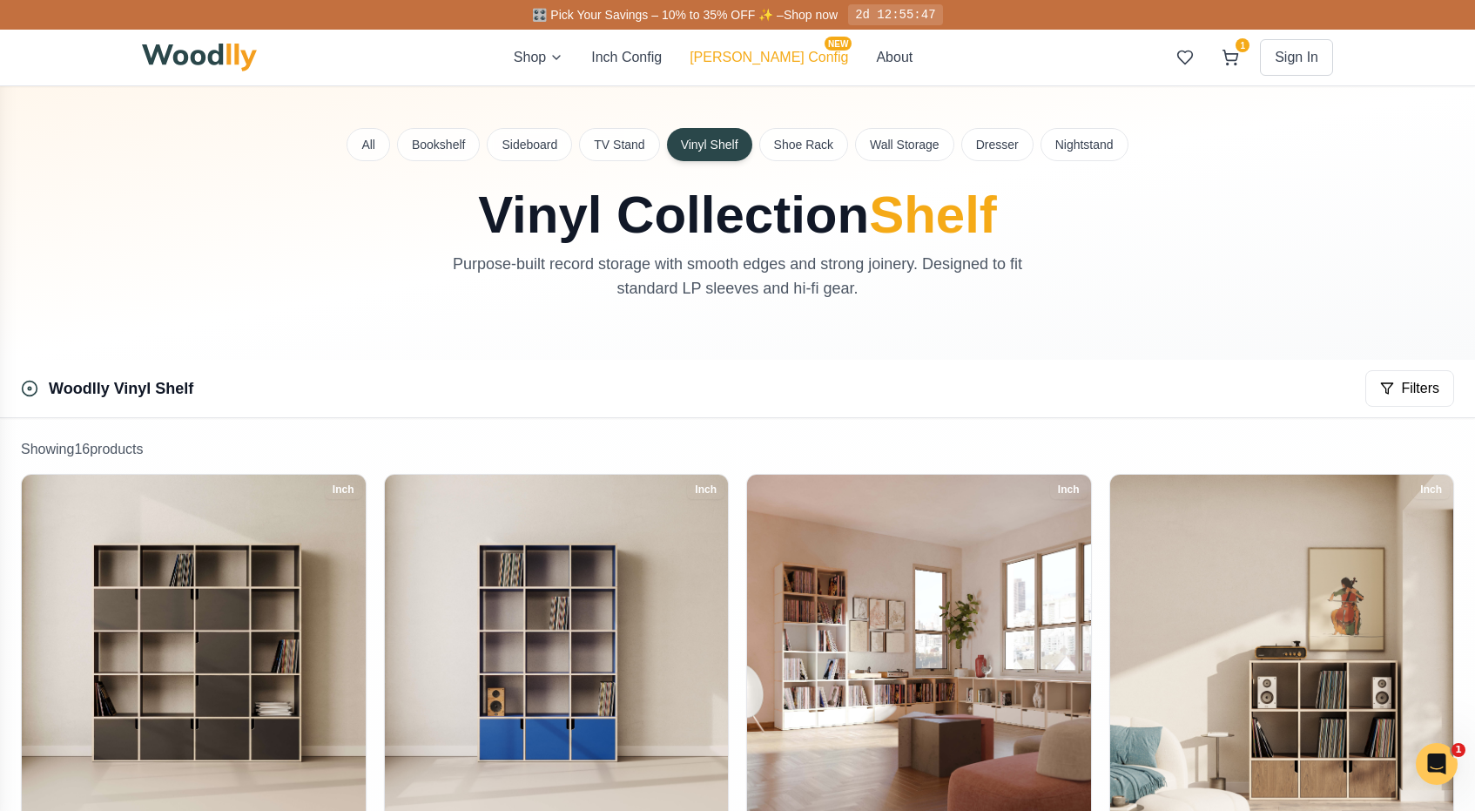
click at [799, 54] on button "[PERSON_NAME] Config NEW" at bounding box center [769, 57] width 158 height 21
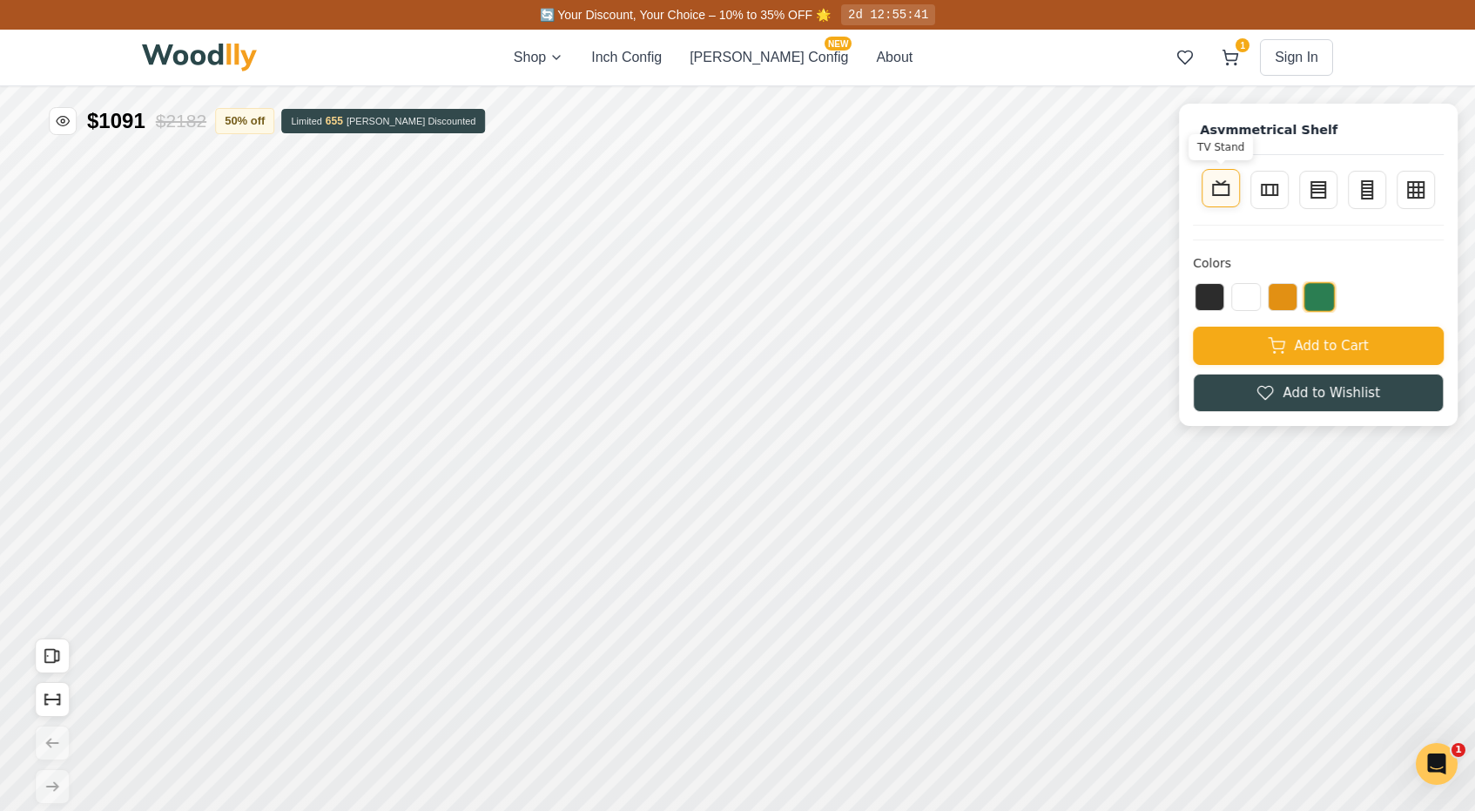
click at [1228, 188] on rect at bounding box center [1221, 190] width 16 height 10
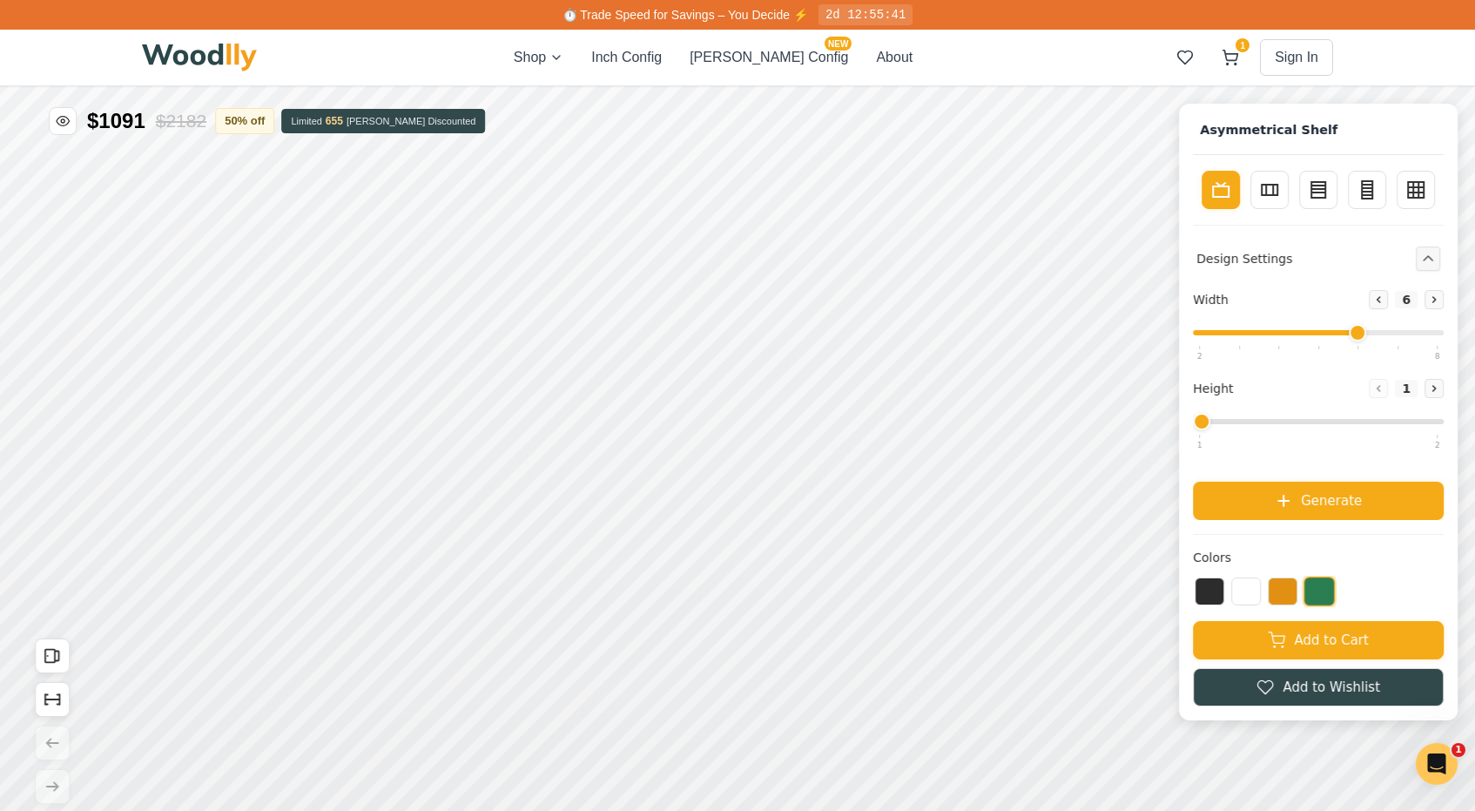
drag, startPoint x: 1285, startPoint y: 329, endPoint x: 1366, endPoint y: 338, distance: 81.5
click at [1367, 335] on input "range" at bounding box center [1318, 332] width 251 height 5
drag, startPoint x: 1352, startPoint y: 330, endPoint x: 1392, endPoint y: 331, distance: 40.9
type input "7"
click at [1392, 331] on input "range" at bounding box center [1318, 332] width 251 height 5
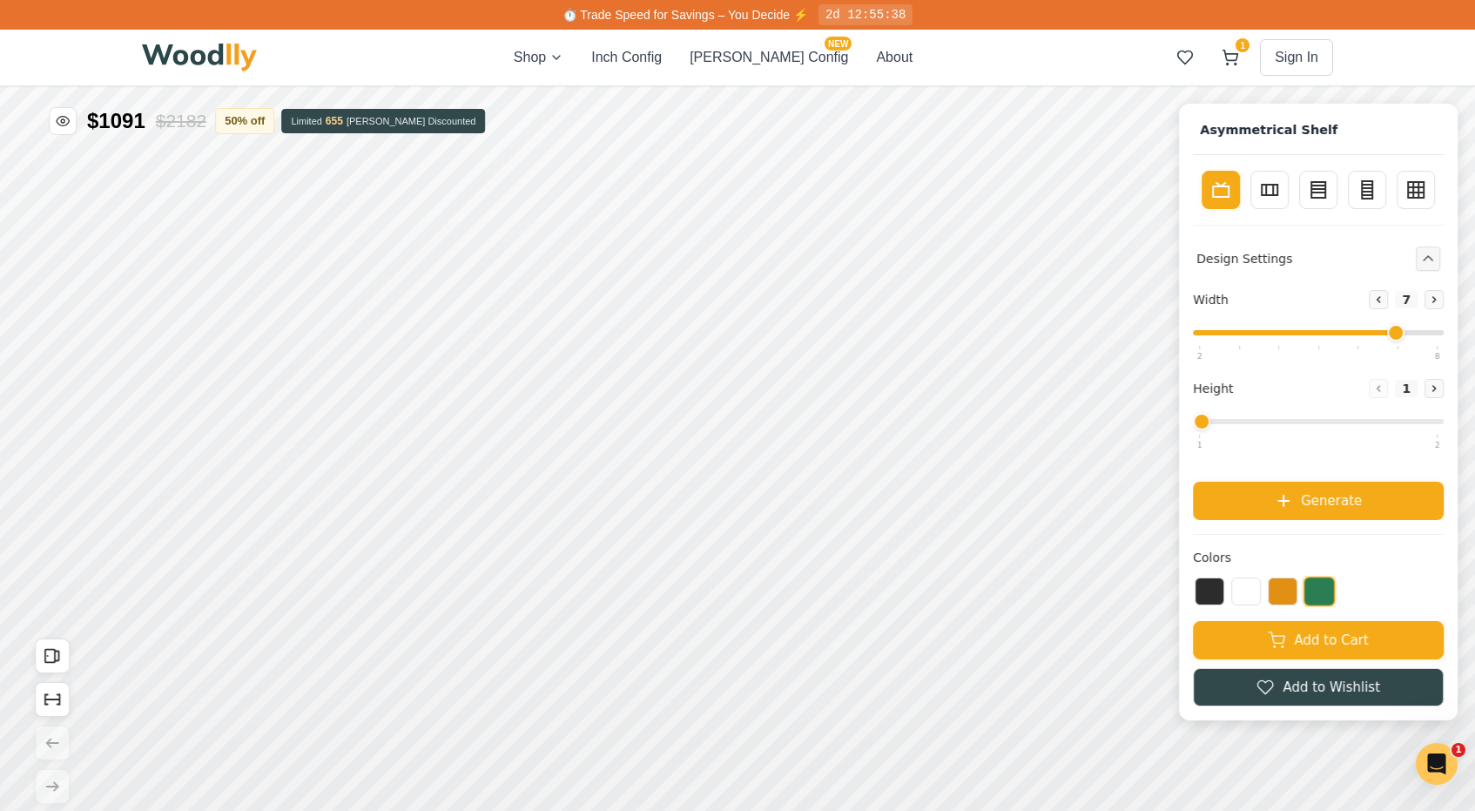
drag, startPoint x: 1203, startPoint y: 421, endPoint x: 1275, endPoint y: 418, distance: 72.3
click at [1276, 419] on input "range" at bounding box center [1318, 421] width 251 height 5
click at [1275, 419] on input "range" at bounding box center [1318, 421] width 251 height 5
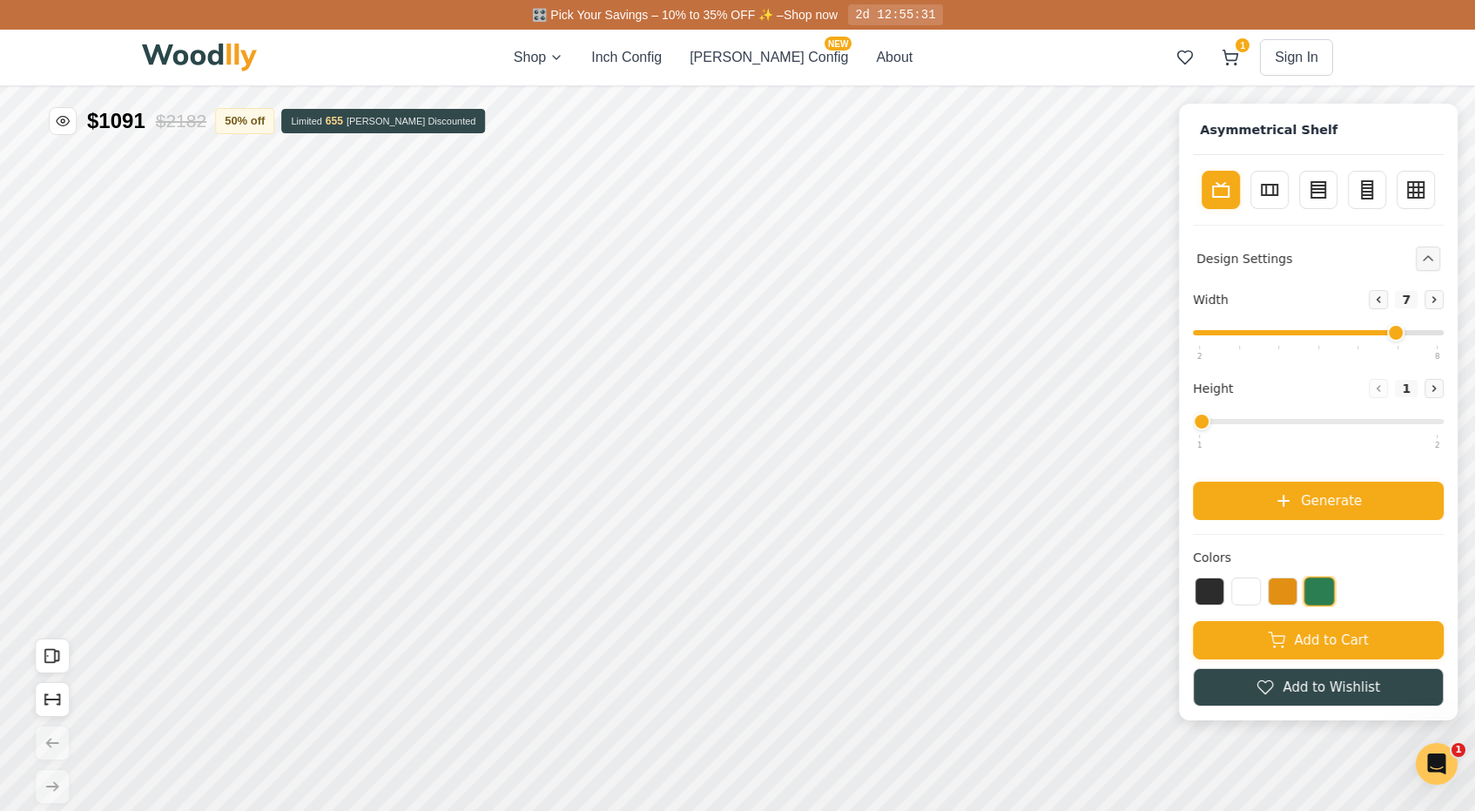
drag, startPoint x: 1203, startPoint y: 420, endPoint x: 1296, endPoint y: 419, distance: 93.2
click at [1296, 420] on input "range" at bounding box center [1318, 421] width 251 height 5
click at [1296, 419] on input "range" at bounding box center [1318, 421] width 251 height 5
click at [1250, 587] on button at bounding box center [1246, 590] width 30 height 28
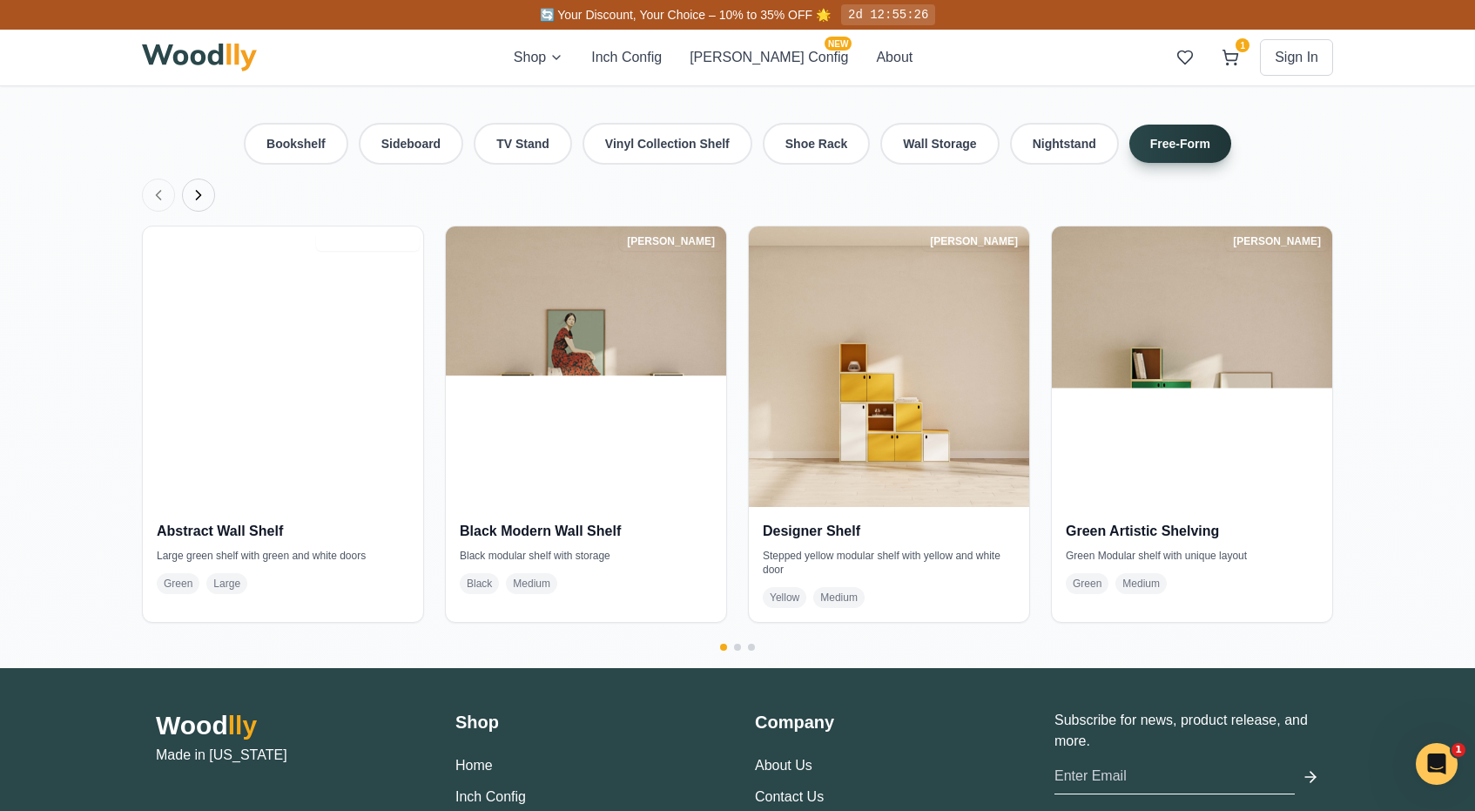
scroll to position [4275, 0]
